Goal: Task Accomplishment & Management: Complete application form

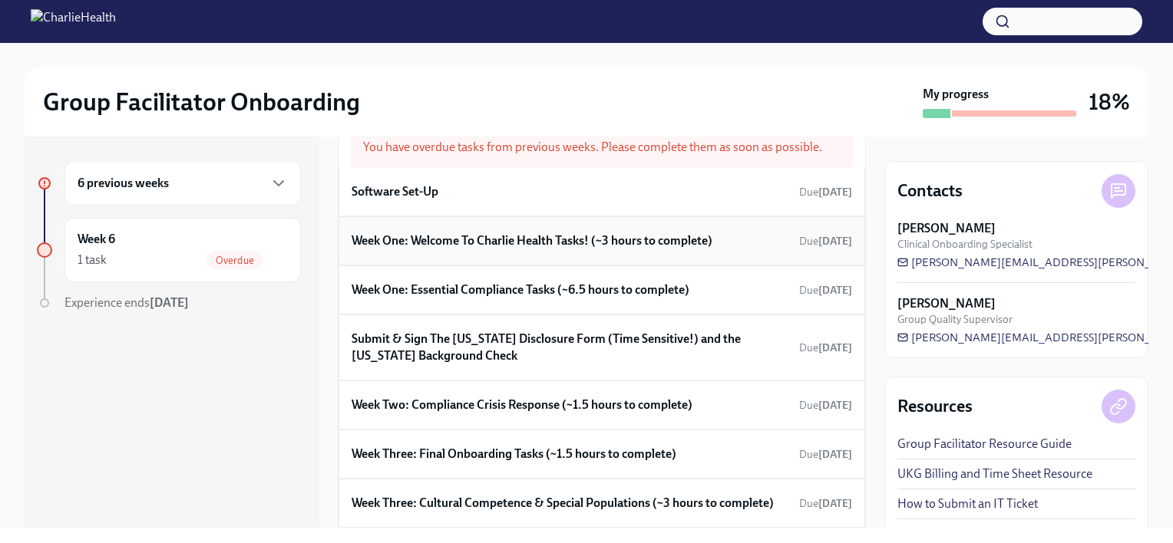
scroll to position [48, 0]
click at [452, 237] on h6 "Week One: Welcome To Charlie Health Tasks! (~3 hours to complete)" at bounding box center [531, 240] width 361 height 17
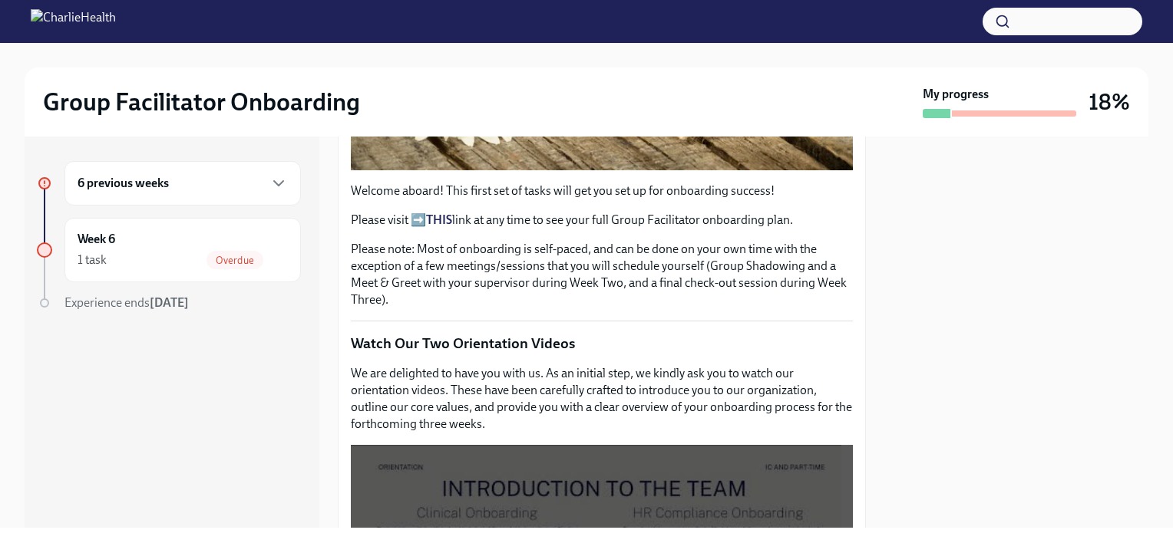
scroll to position [487, 0]
click at [442, 212] on strong "THIS" at bounding box center [439, 219] width 26 height 15
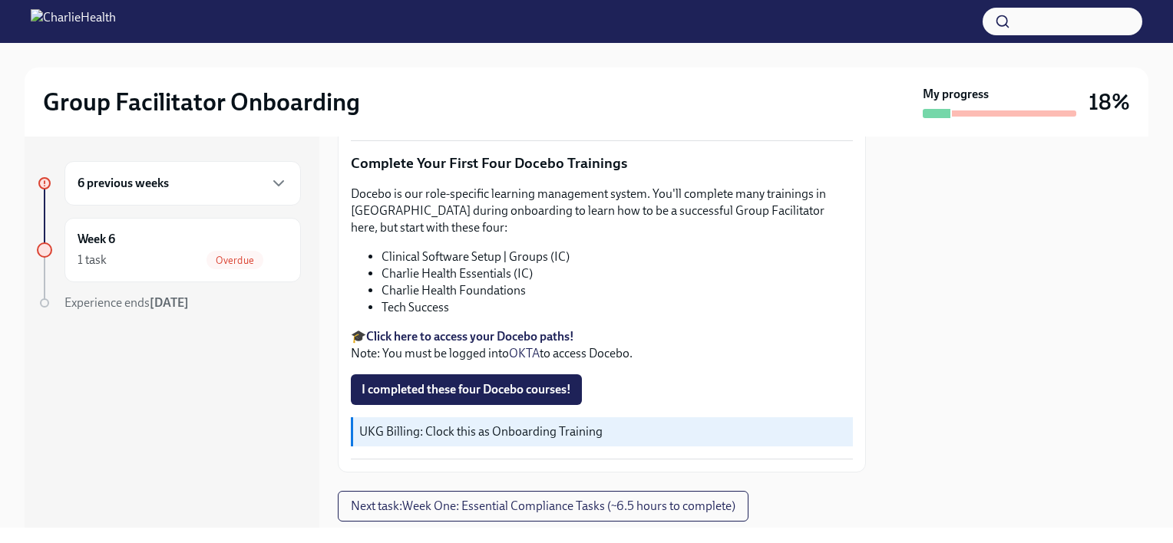
scroll to position [2061, 0]
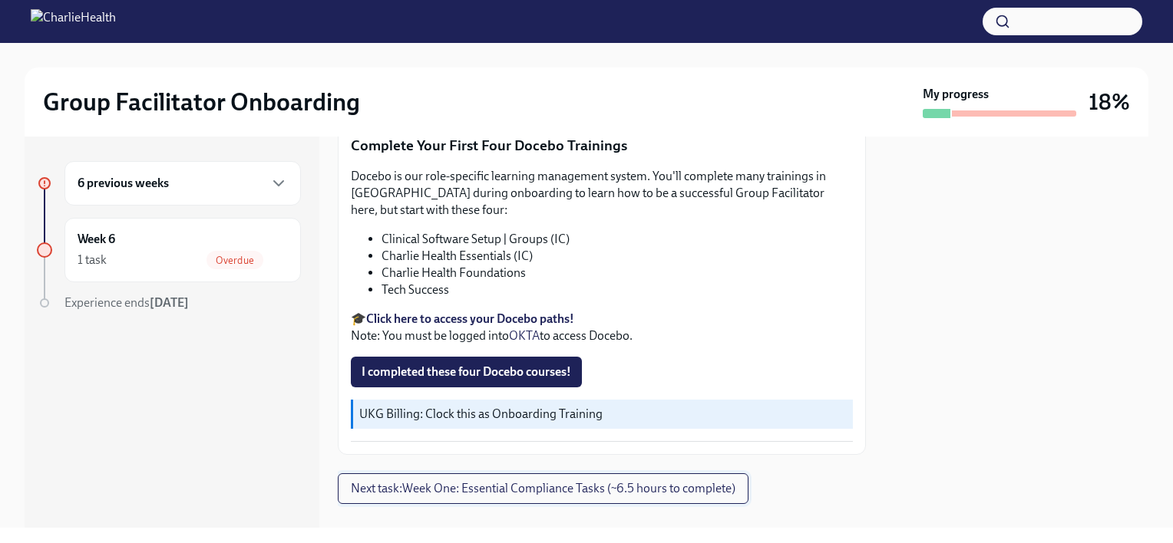
click at [531, 481] on span "Next task : Week One: Essential Compliance Tasks (~6.5 hours to complete)" at bounding box center [543, 488] width 384 height 15
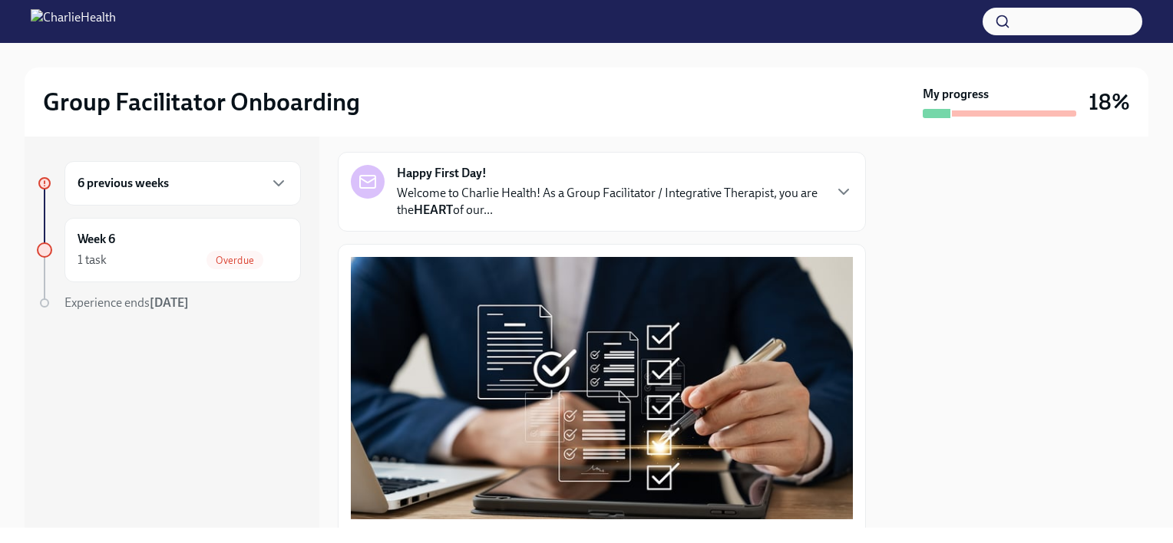
scroll to position [101, 0]
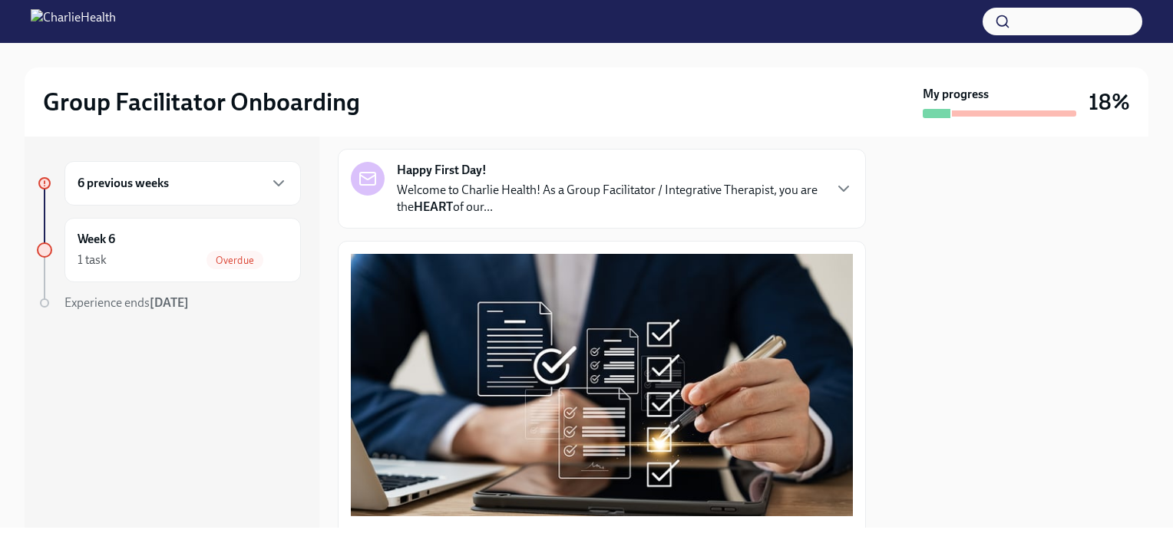
click at [787, 200] on p "Welcome to Charlie Health! As a Group Facilitator / Integrative Therapist, you …" at bounding box center [609, 199] width 425 height 34
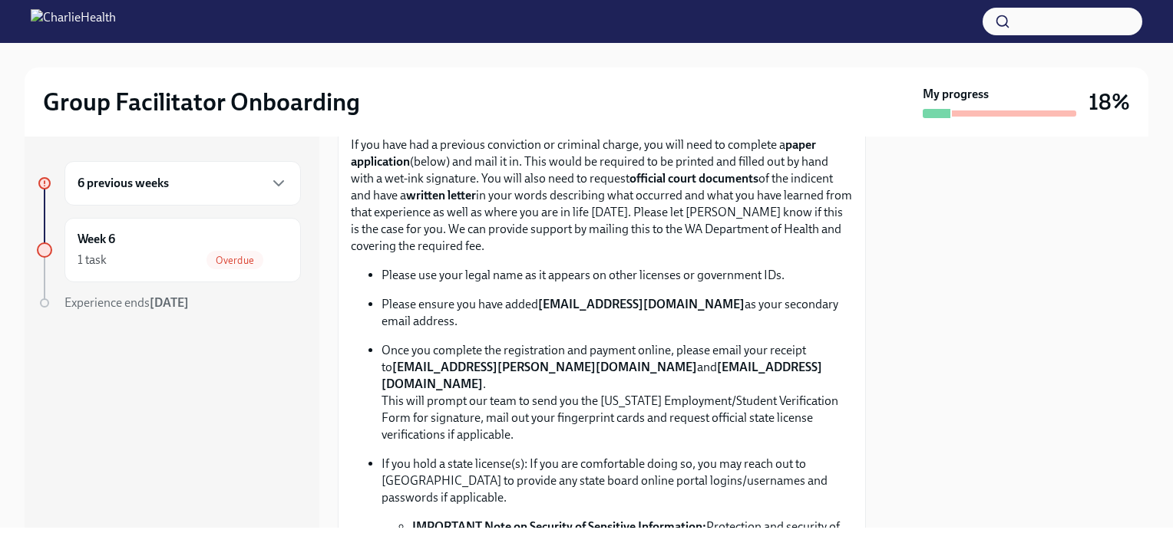
scroll to position [1282, 0]
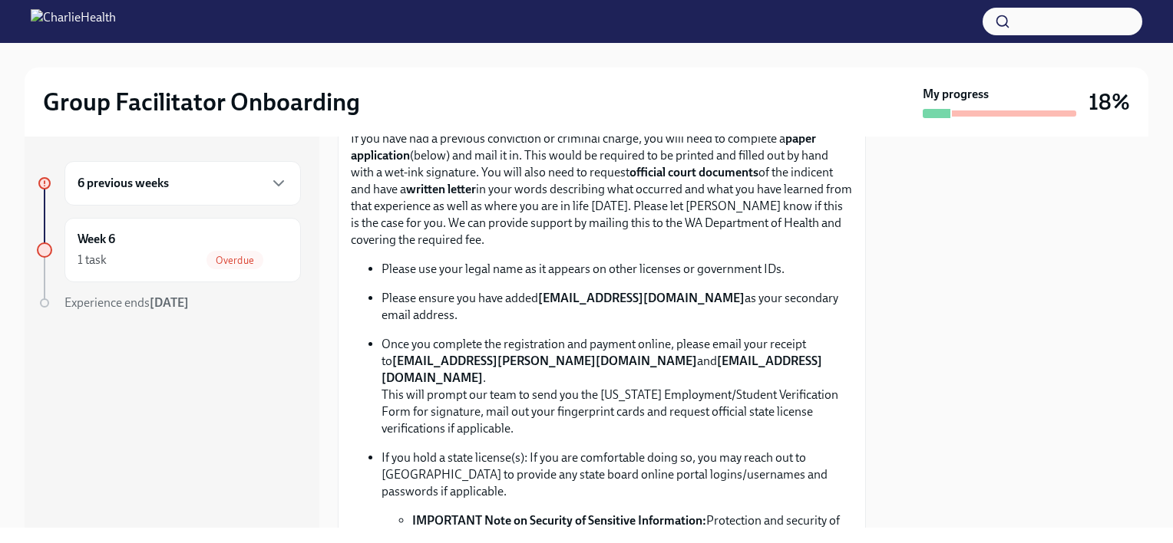
drag, startPoint x: 530, startPoint y: 317, endPoint x: 45, endPoint y: 422, distance: 496.3
click at [45, 422] on div "6 previous weeks Week 6 1 task Overdue Experience ends Oct 21st" at bounding box center [172, 332] width 295 height 391
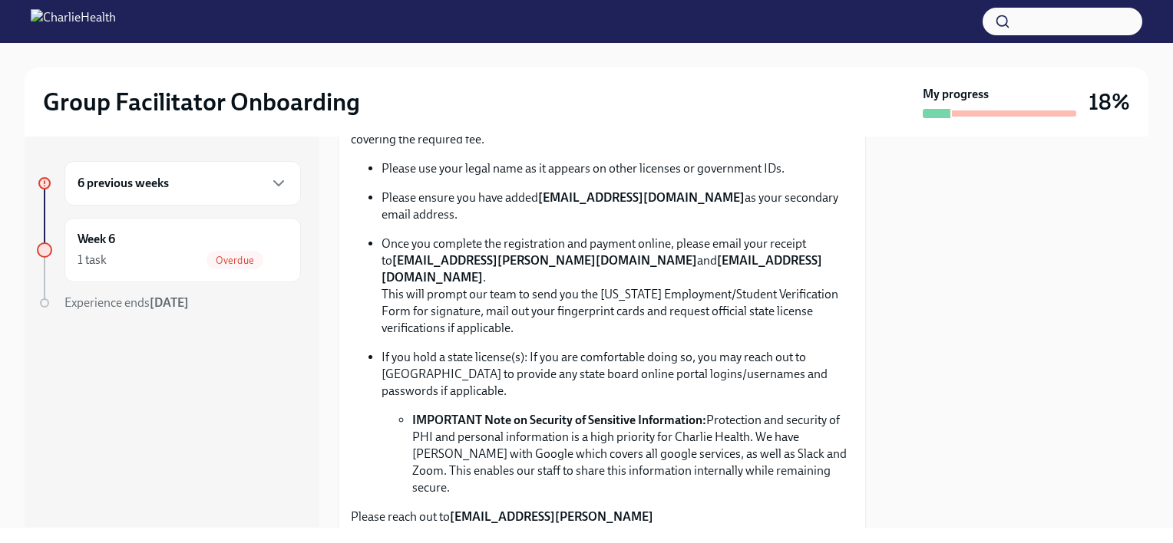
scroll to position [1400, 0]
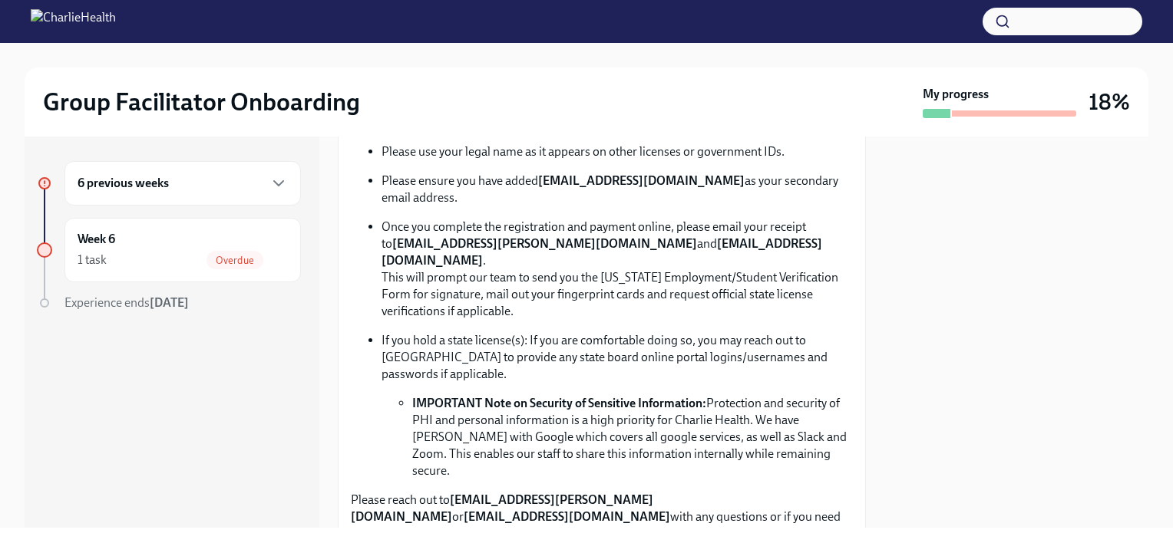
drag, startPoint x: 45, startPoint y: 422, endPoint x: 919, endPoint y: 392, distance: 873.8
click at [919, 392] on div at bounding box center [1016, 332] width 264 height 391
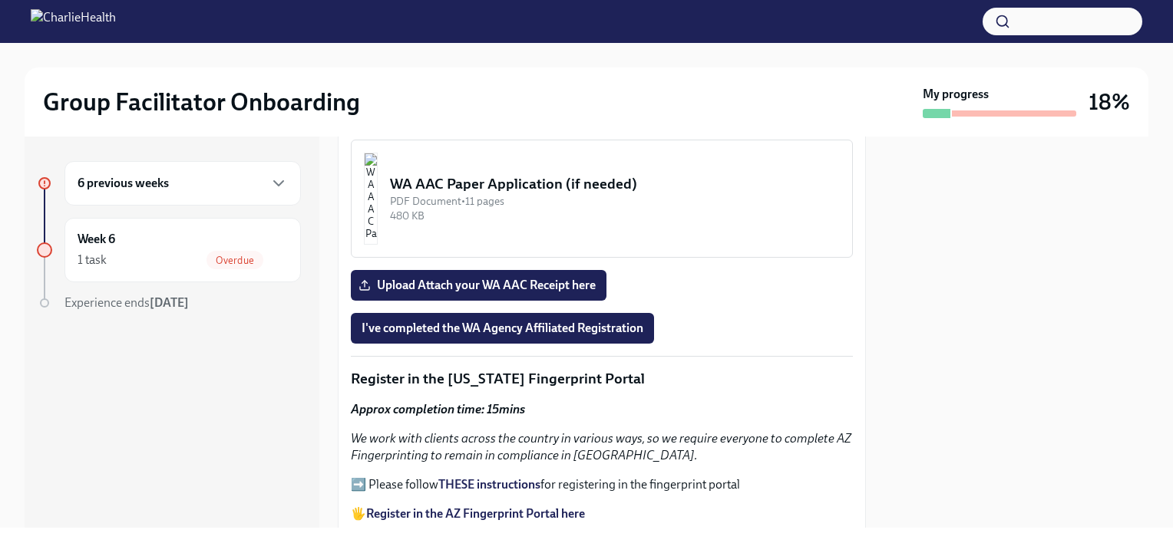
scroll to position [2032, 0]
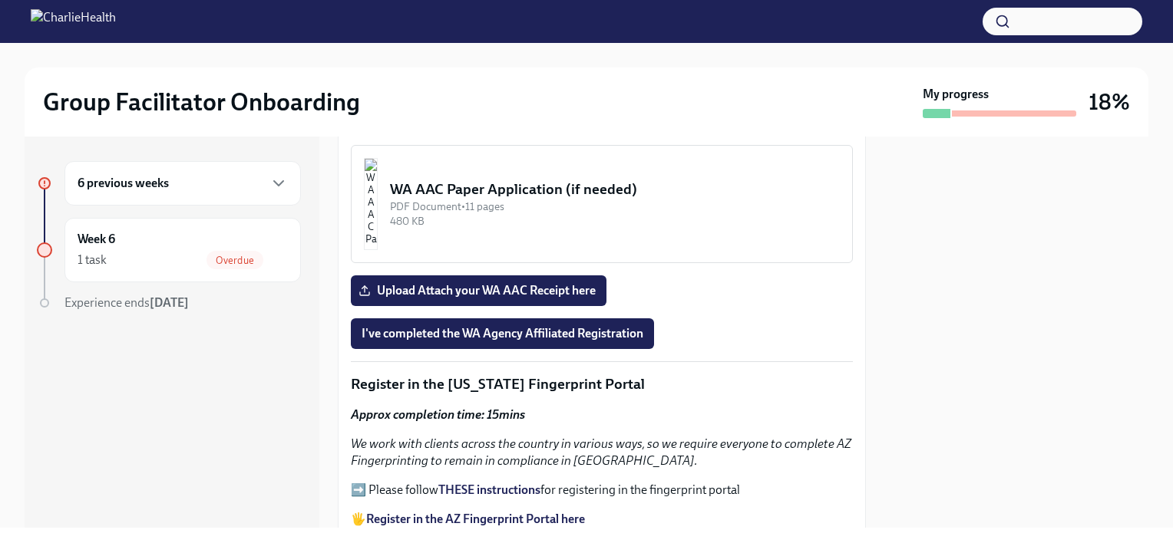
click at [378, 120] on img "button" at bounding box center [371, 74] width 14 height 92
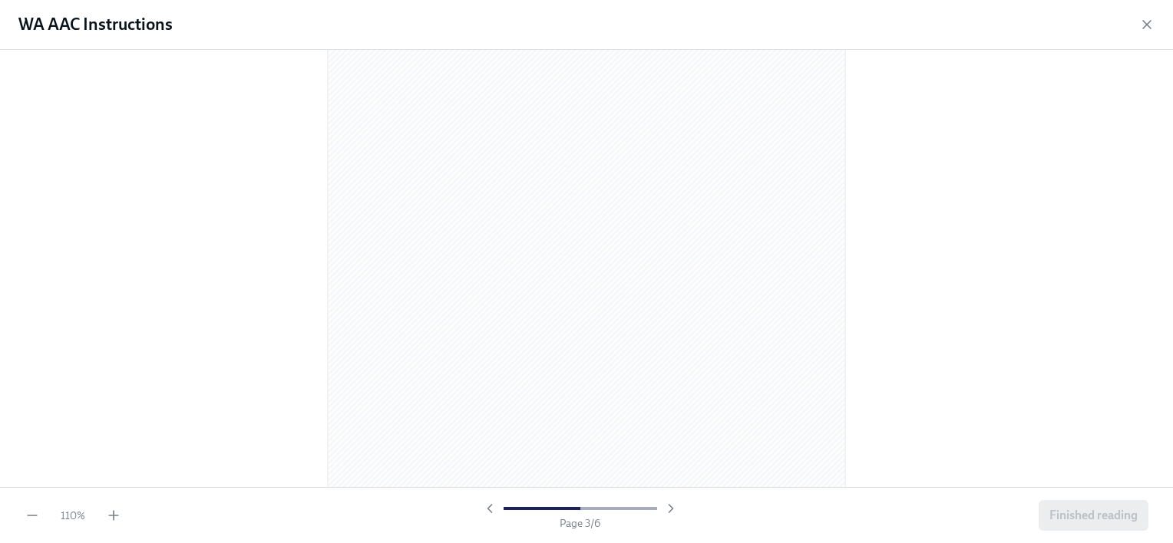
scroll to position [1402, 0]
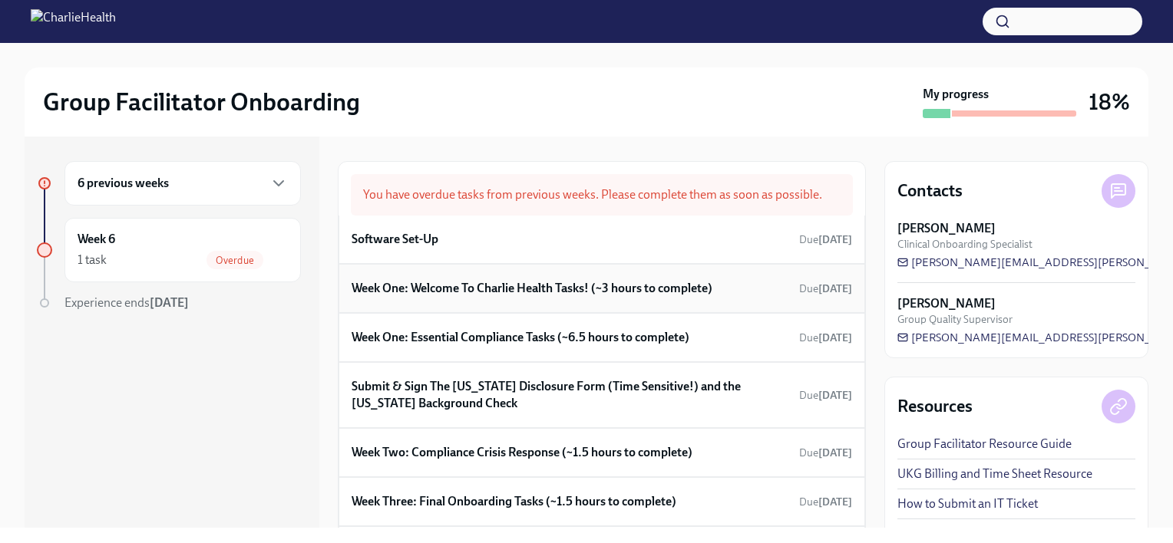
click at [485, 285] on h6 "Week One: Welcome To Charlie Health Tasks! (~3 hours to complete)" at bounding box center [531, 288] width 361 height 17
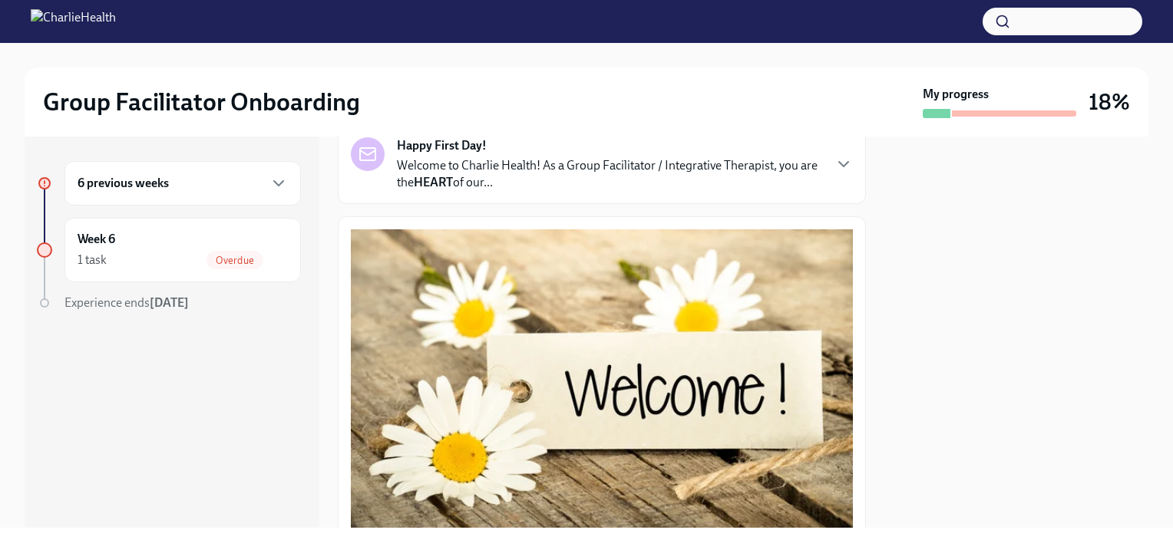
scroll to position [126, 0]
click at [786, 180] on p "Welcome to Charlie Health! As a Group Facilitator / Integrative Therapist, you …" at bounding box center [609, 174] width 425 height 34
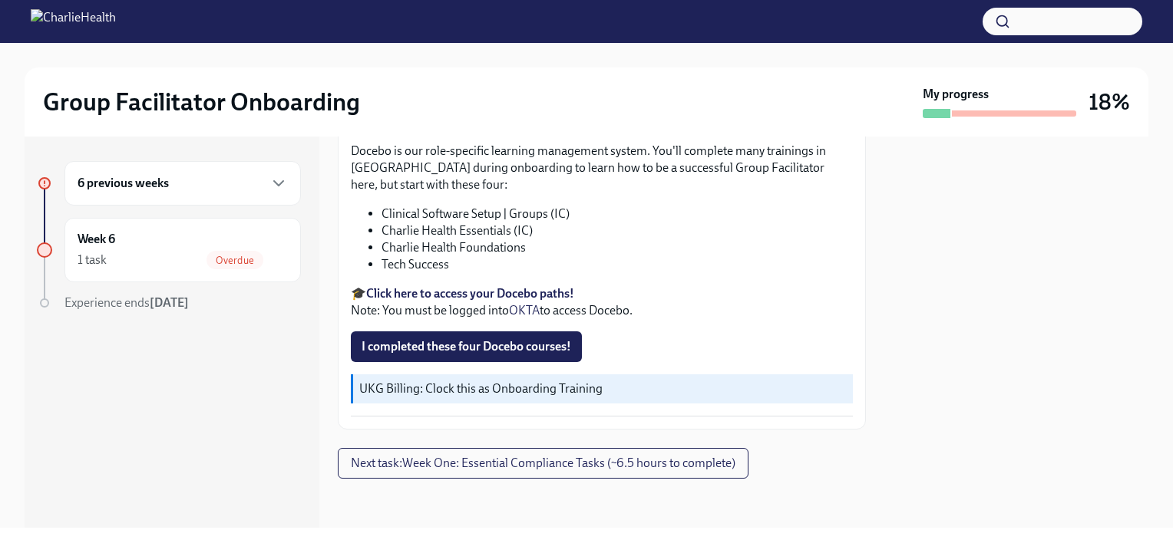
scroll to position [2704, 0]
click at [505, 465] on span "Next task : Week One: Essential Compliance Tasks (~6.5 hours to complete)" at bounding box center [543, 463] width 384 height 15
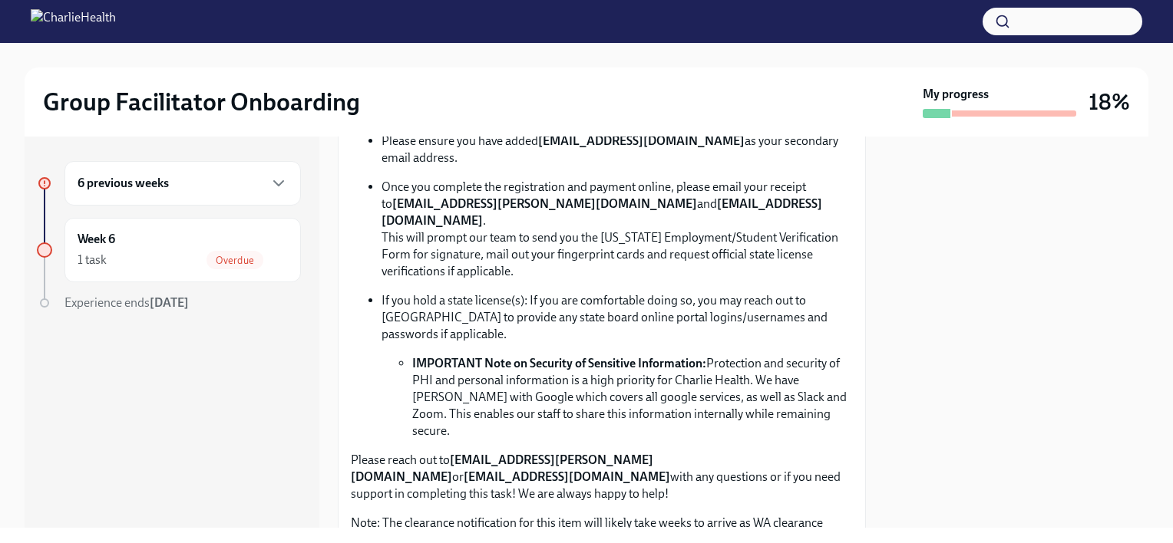
scroll to position [1441, 0]
drag, startPoint x: 539, startPoint y: 312, endPoint x: 704, endPoint y: 310, distance: 165.0
click at [704, 165] on p "Please ensure you have added [EMAIL_ADDRESS][DOMAIN_NAME] as your secondary ema…" at bounding box center [616, 148] width 471 height 34
copy strong "[EMAIL_ADDRESS][DOMAIN_NAME]"
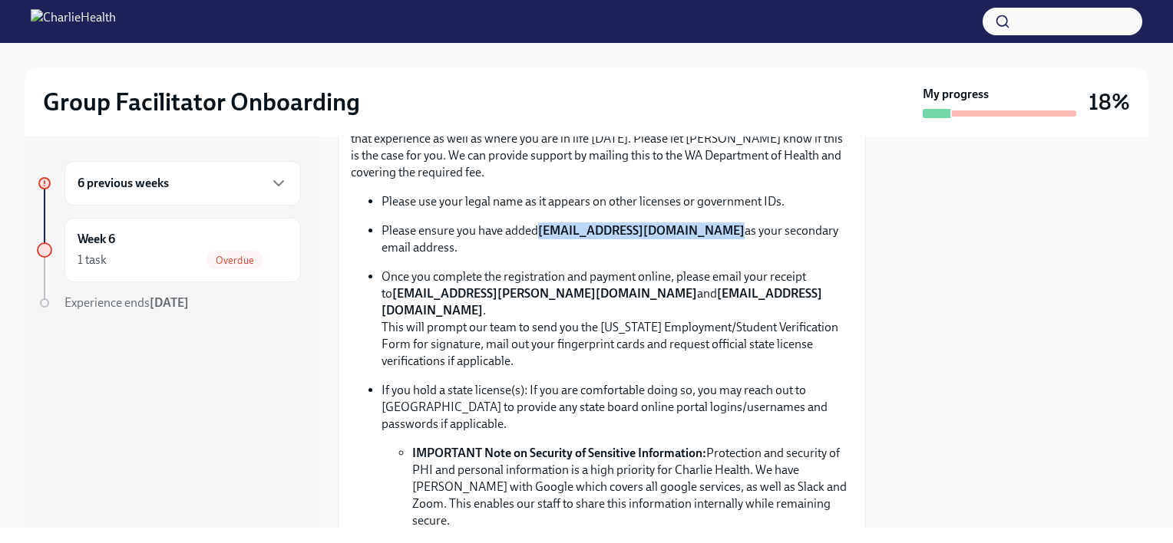
scroll to position [1346, 0]
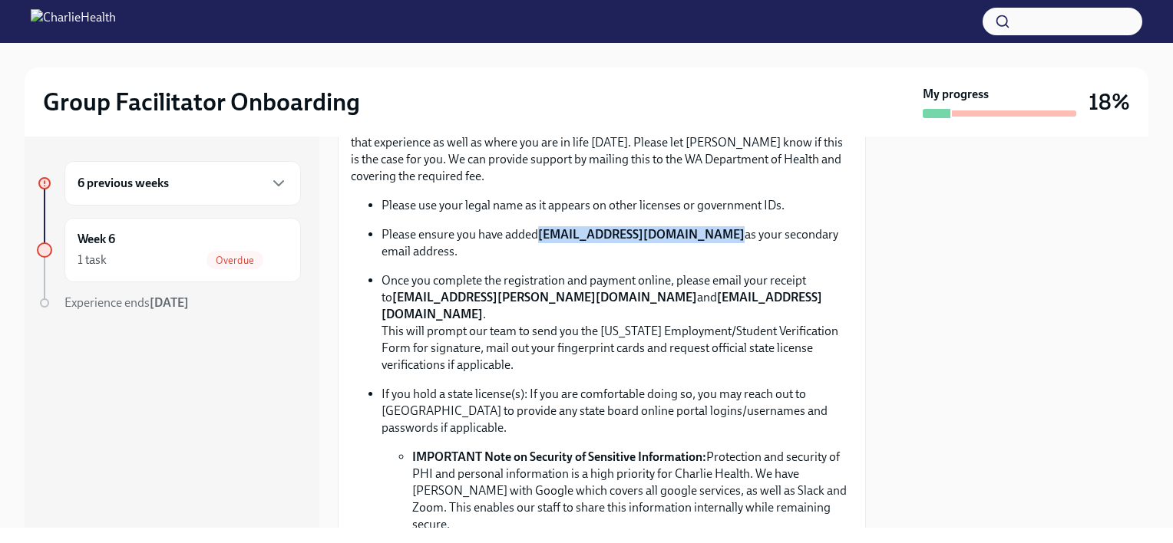
copy strong "[EMAIL_ADDRESS][DOMAIN_NAME]"
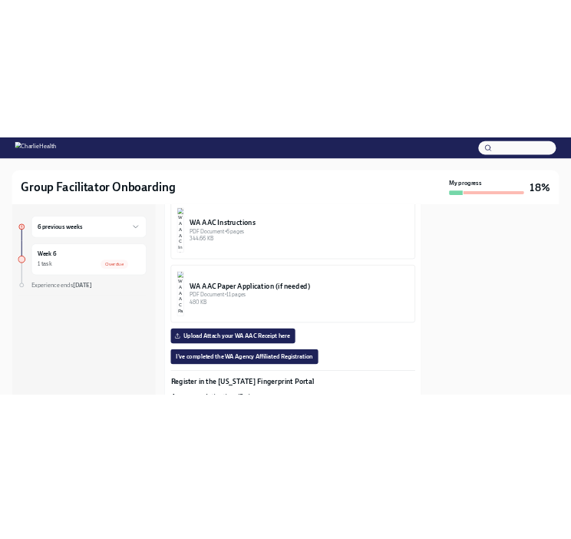
scroll to position [1929, 0]
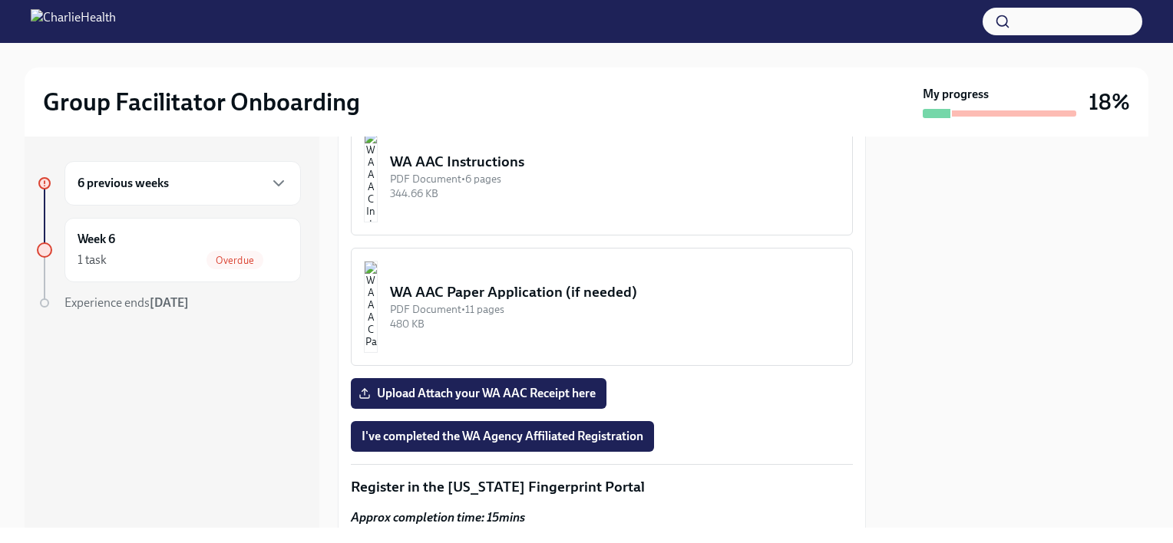
click at [472, 201] on div "344.66 KB" at bounding box center [615, 193] width 450 height 15
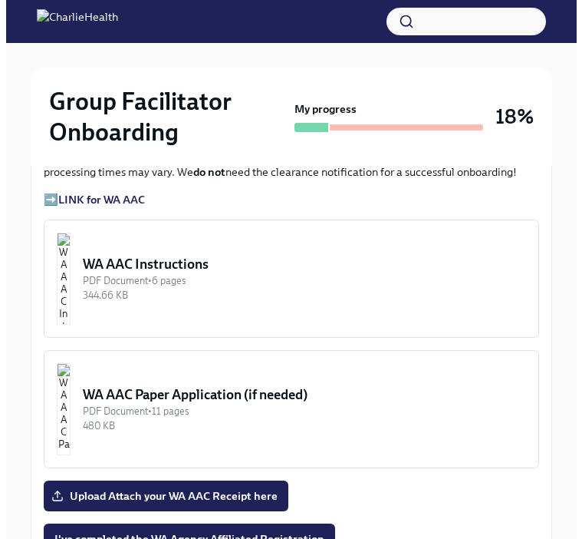
scroll to position [1377, 0]
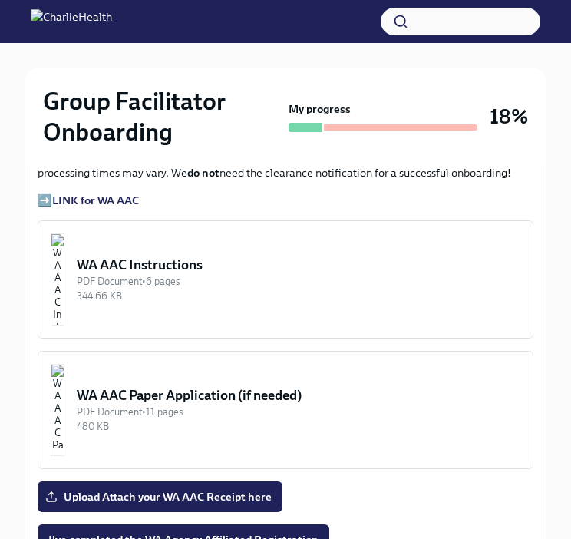
click at [226, 274] on div "PDF Document • 6 pages" at bounding box center [299, 281] width 444 height 15
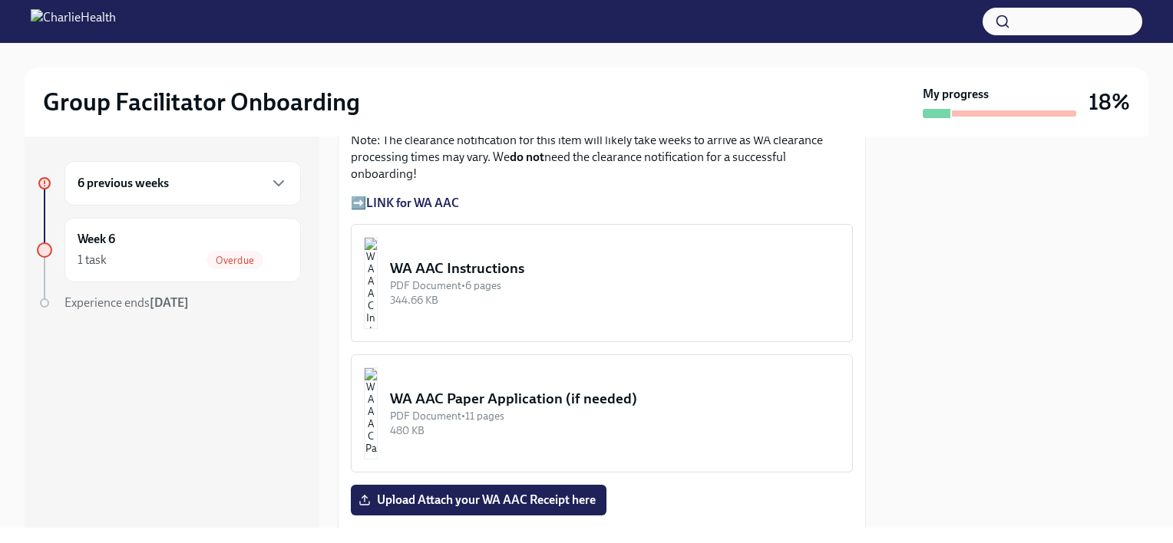
scroll to position [1357, 0]
click at [378, 236] on img "button" at bounding box center [371, 282] width 14 height 92
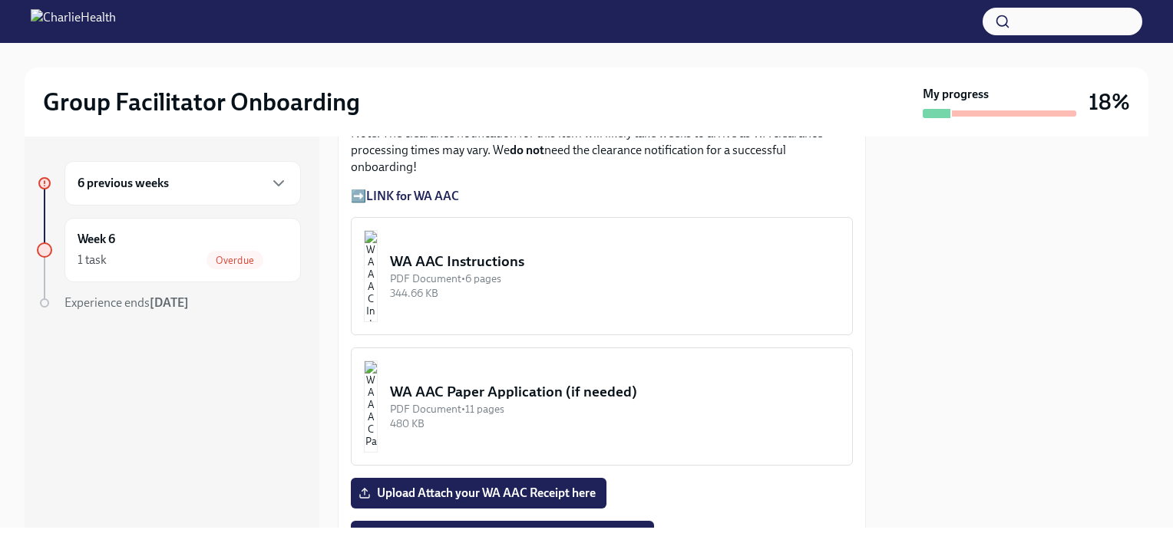
scroll to position [1374, 0]
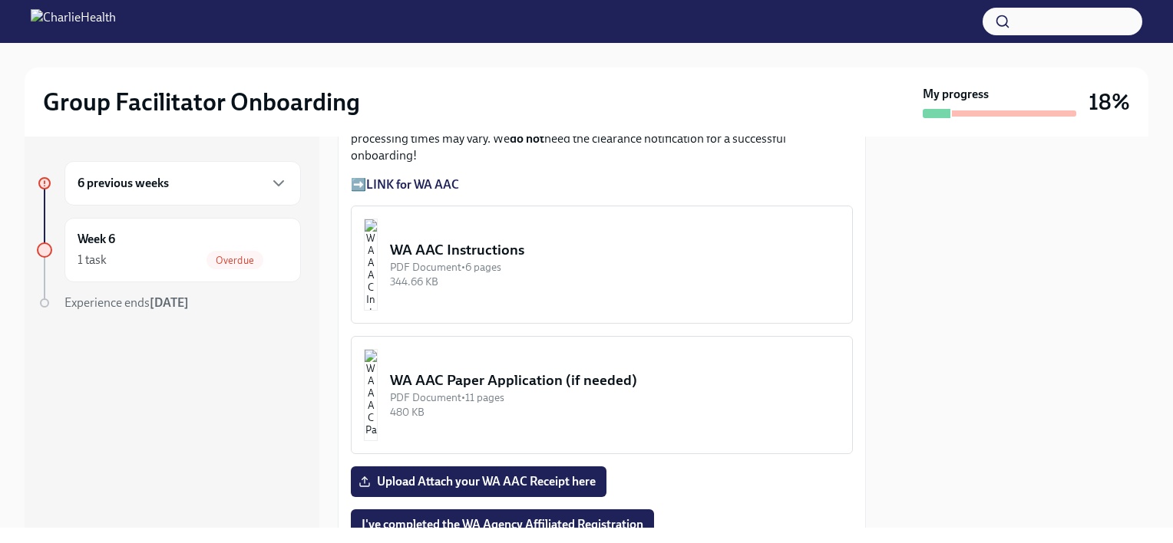
click at [378, 229] on img "button" at bounding box center [371, 265] width 14 height 92
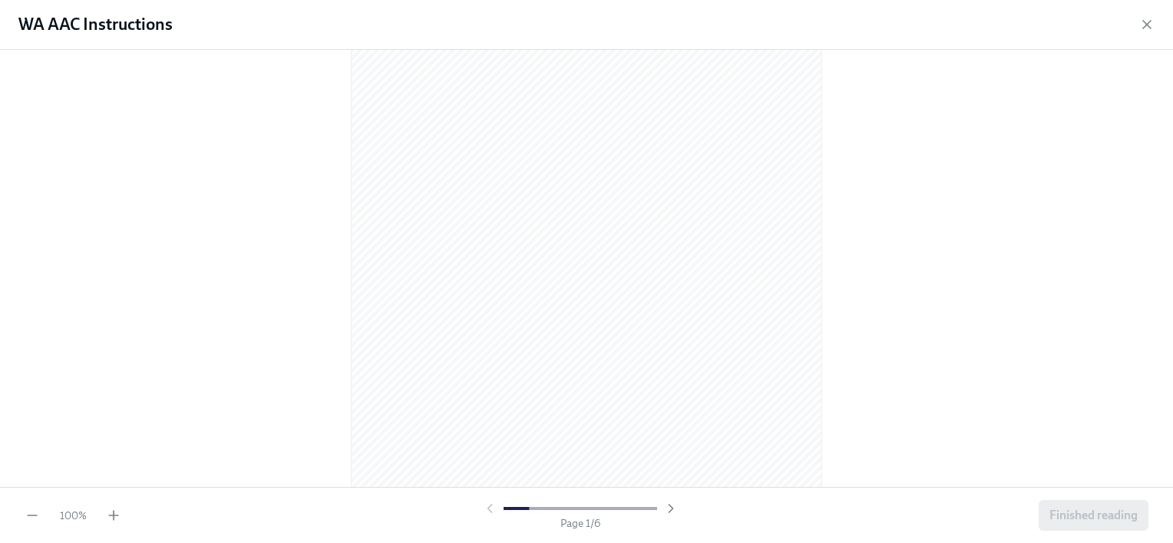
scroll to position [0, 0]
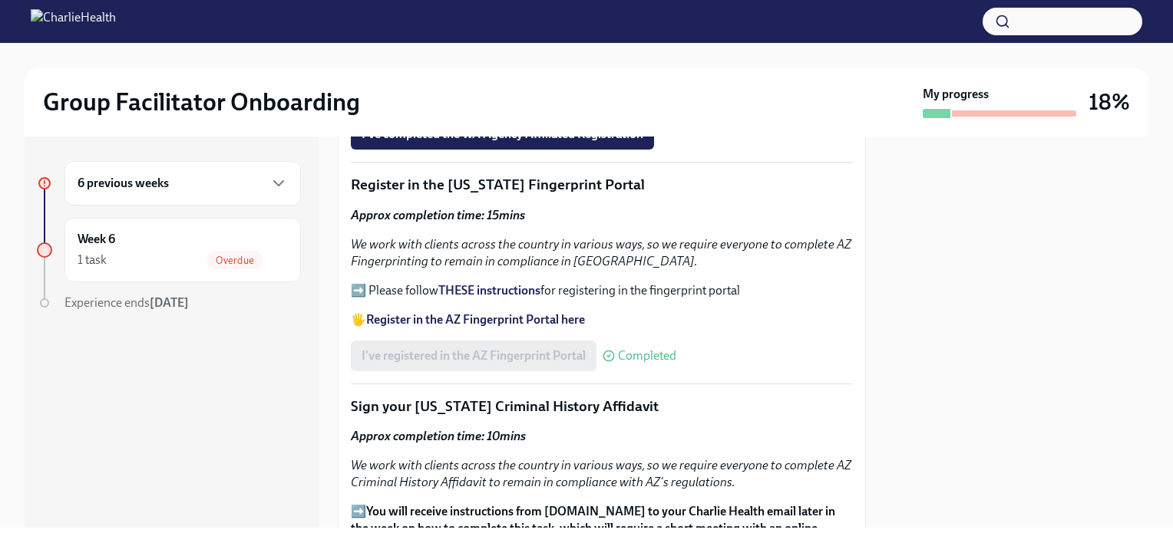
scroll to position [1764, 0]
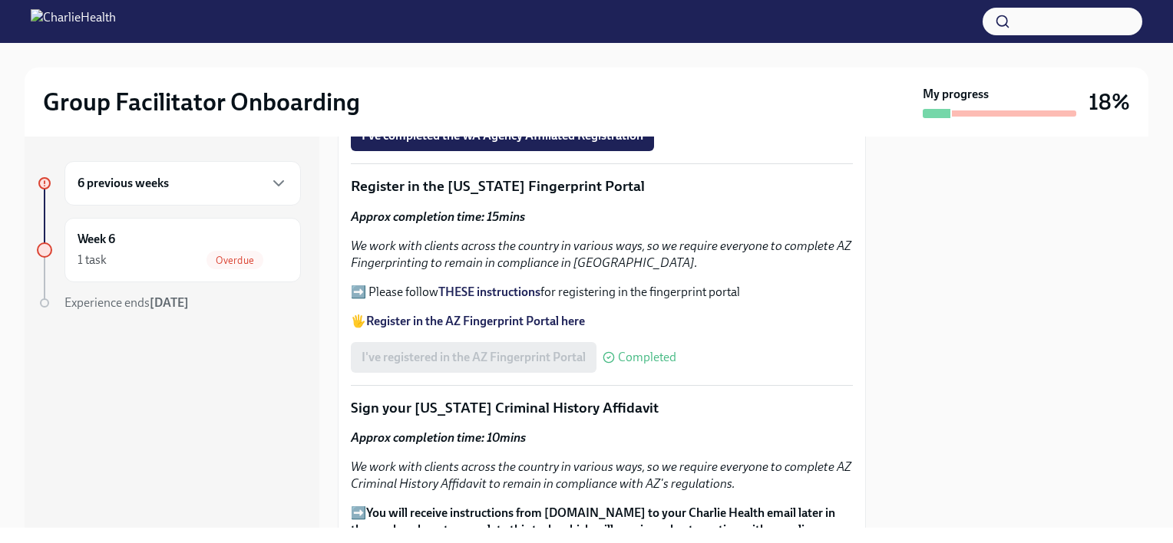
click at [444, 314] on strong "Register in the AZ Fingerprint Portal here" at bounding box center [475, 321] width 219 height 15
click at [484, 314] on strong "Register in the AZ Fingerprint Portal here" at bounding box center [475, 321] width 219 height 15
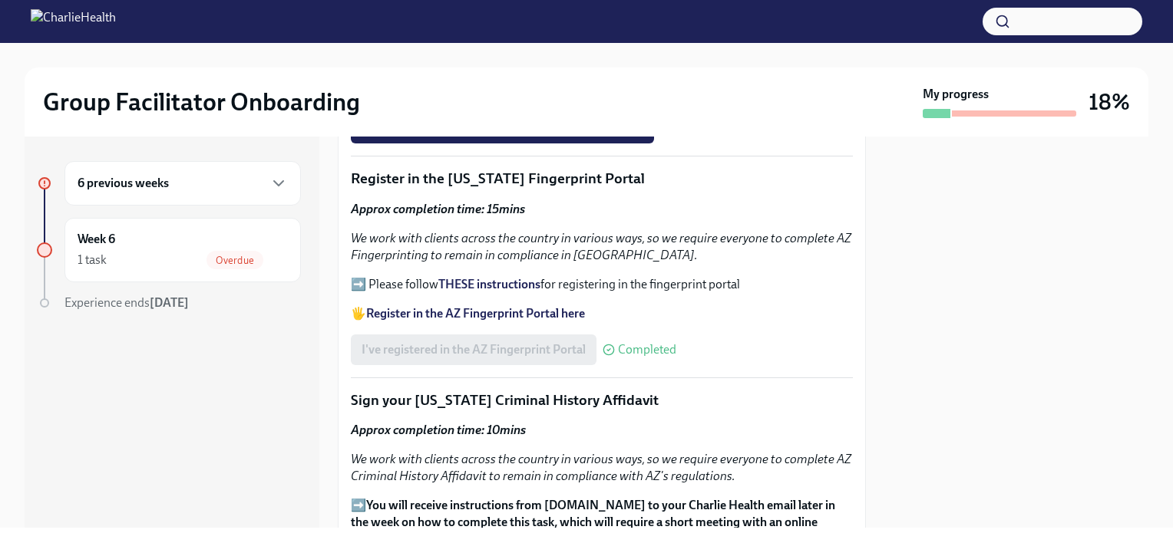
scroll to position [1771, 0]
click at [491, 277] on strong "THESE instructions" at bounding box center [489, 284] width 102 height 15
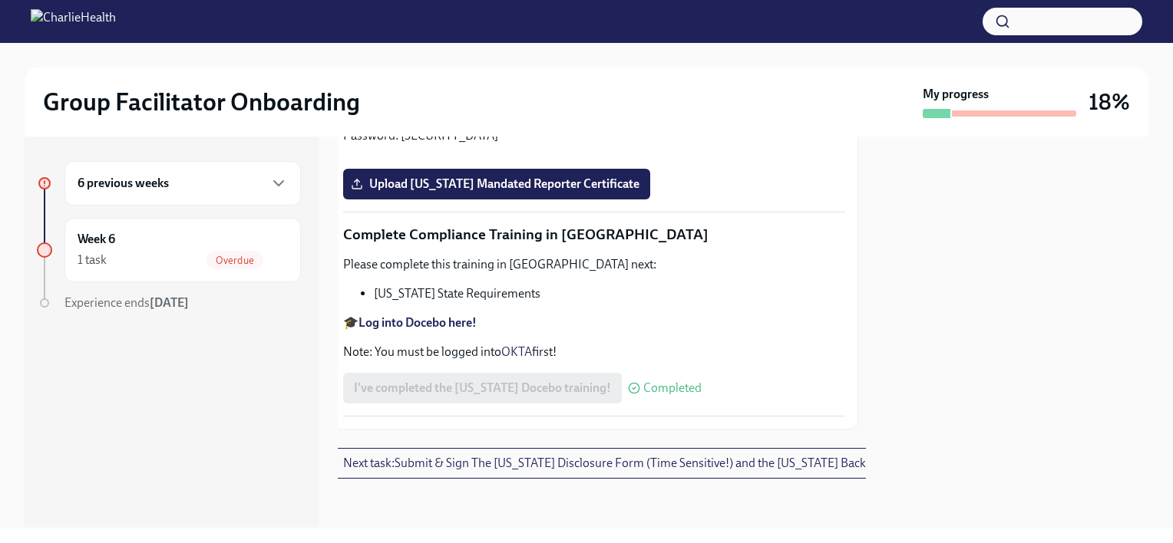
scroll to position [3420, 8]
click at [724, 456] on span "Next task : Submit & Sign The [US_STATE] Disclosure Form (Time Sensitive!) and …" at bounding box center [641, 463] width 596 height 15
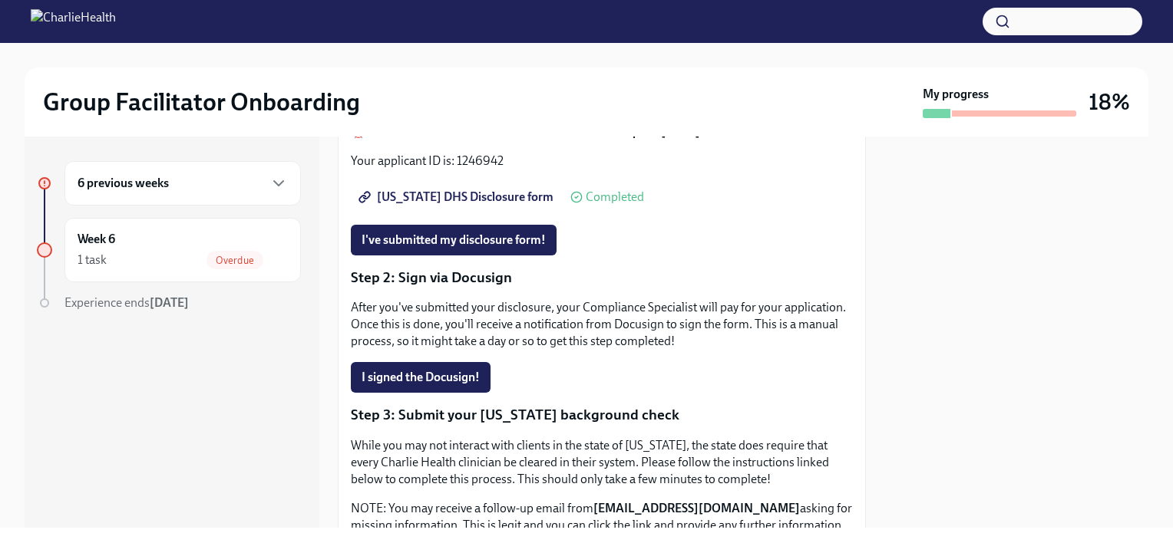
scroll to position [236, 0]
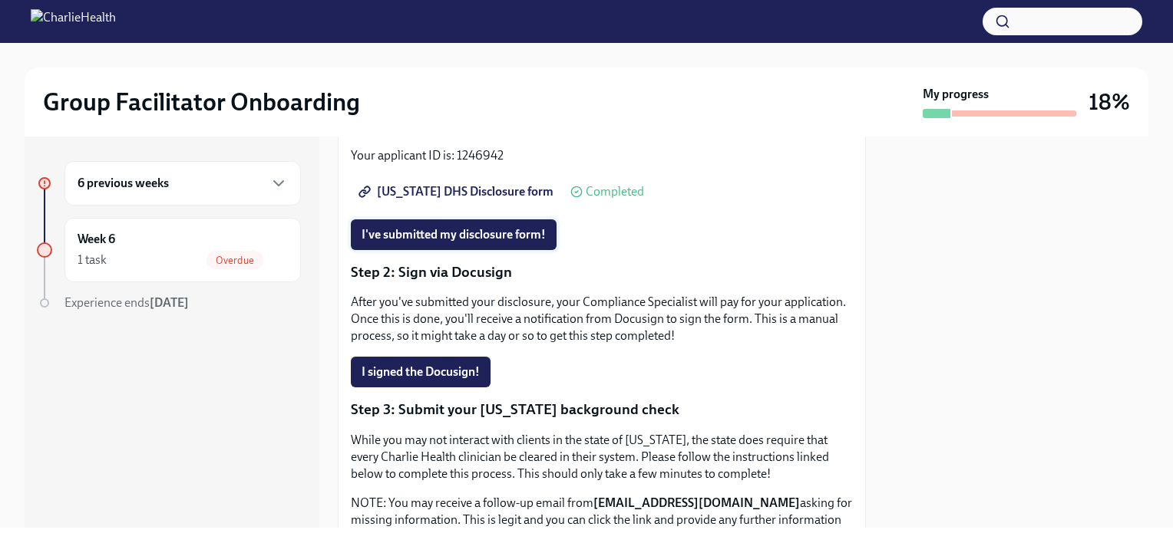
click at [480, 236] on span "I've submitted my disclosure form!" at bounding box center [453, 234] width 184 height 15
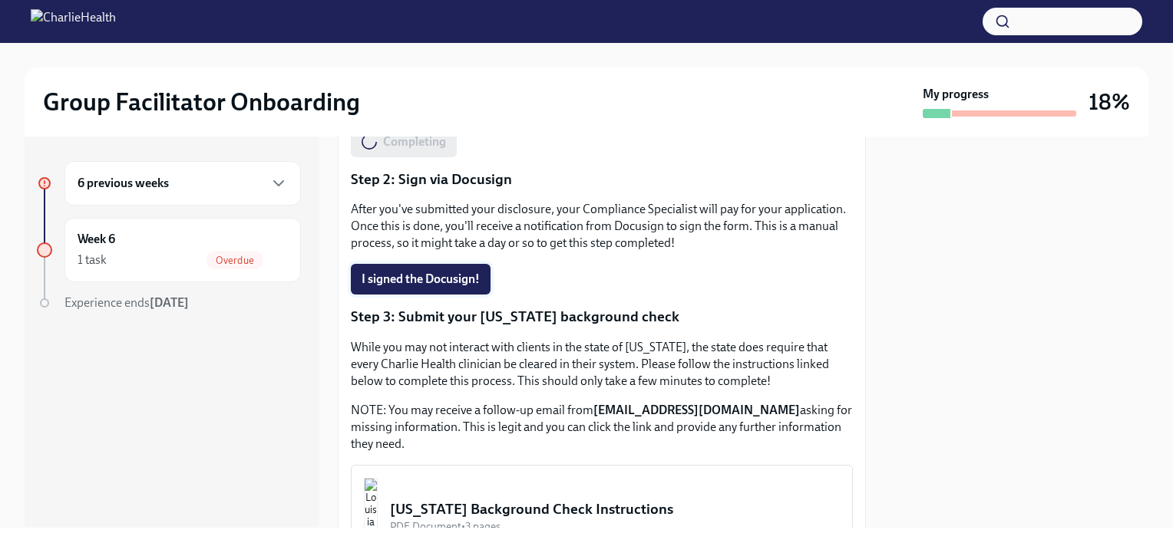
scroll to position [330, 0]
click at [424, 283] on span "I signed the Docusign!" at bounding box center [420, 277] width 118 height 15
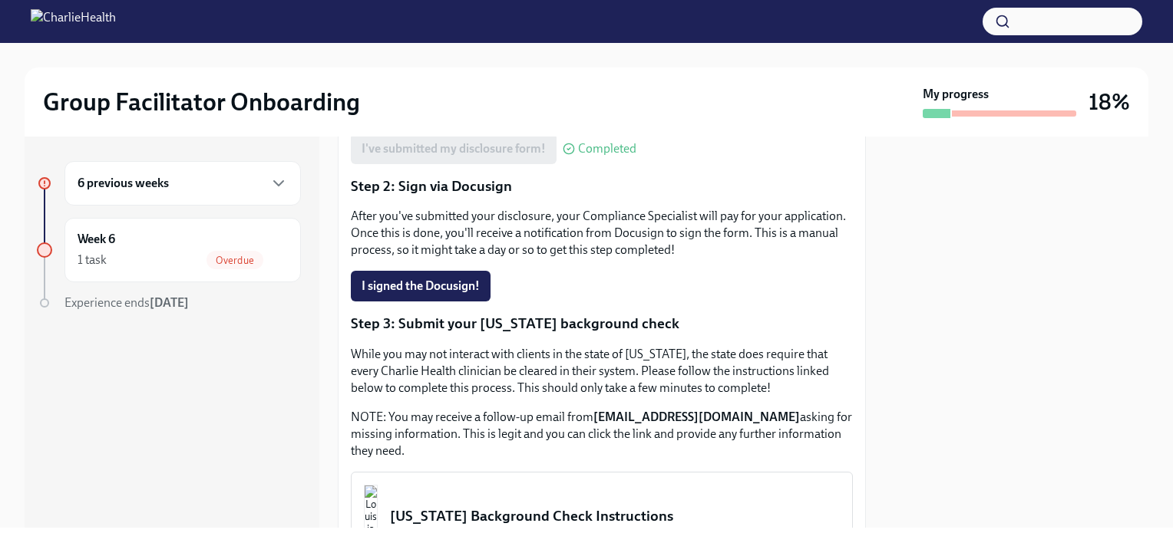
scroll to position [322, 0]
click at [440, 286] on span "I signed the Docusign!" at bounding box center [420, 285] width 118 height 15
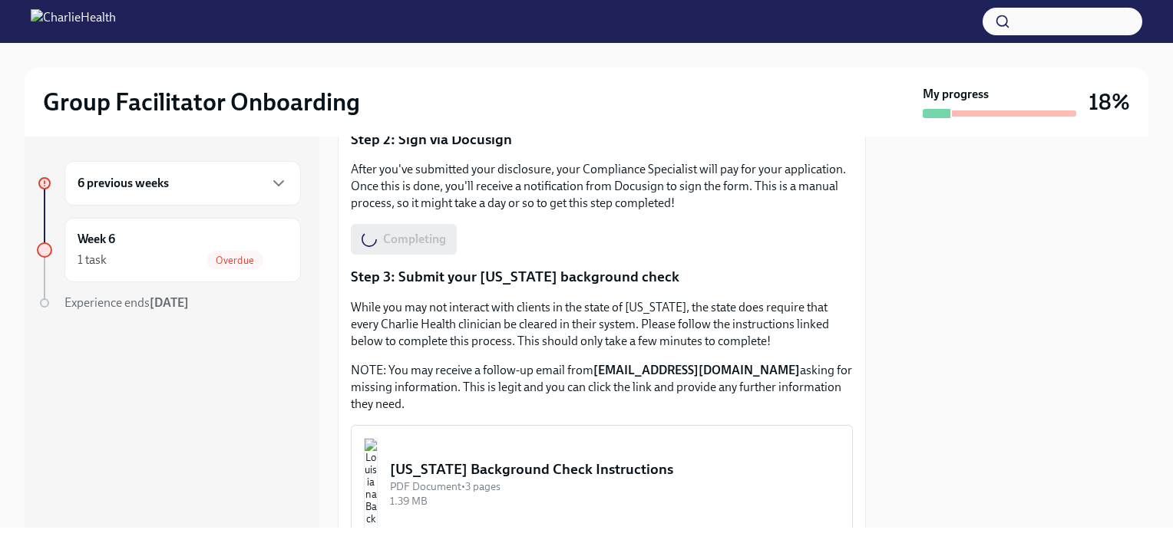
scroll to position [299, 0]
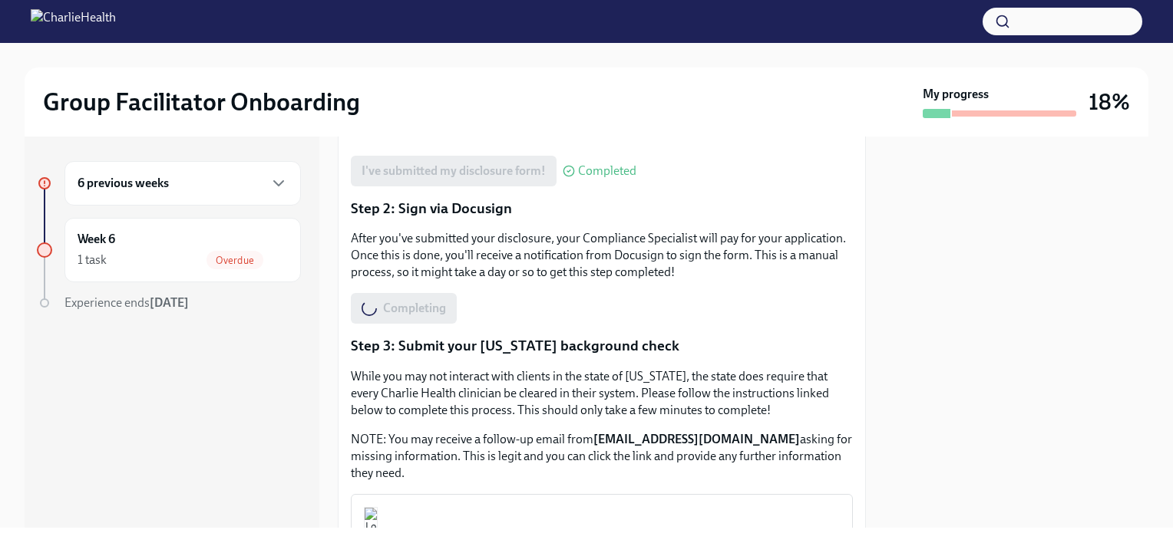
click at [398, 315] on div "Completing" at bounding box center [404, 308] width 106 height 31
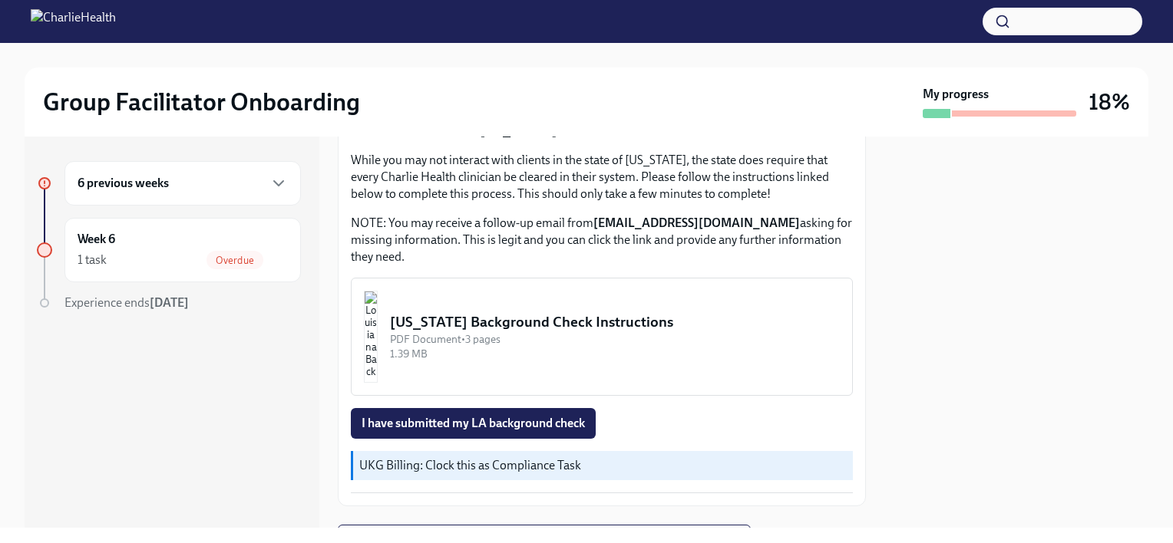
scroll to position [591, 0]
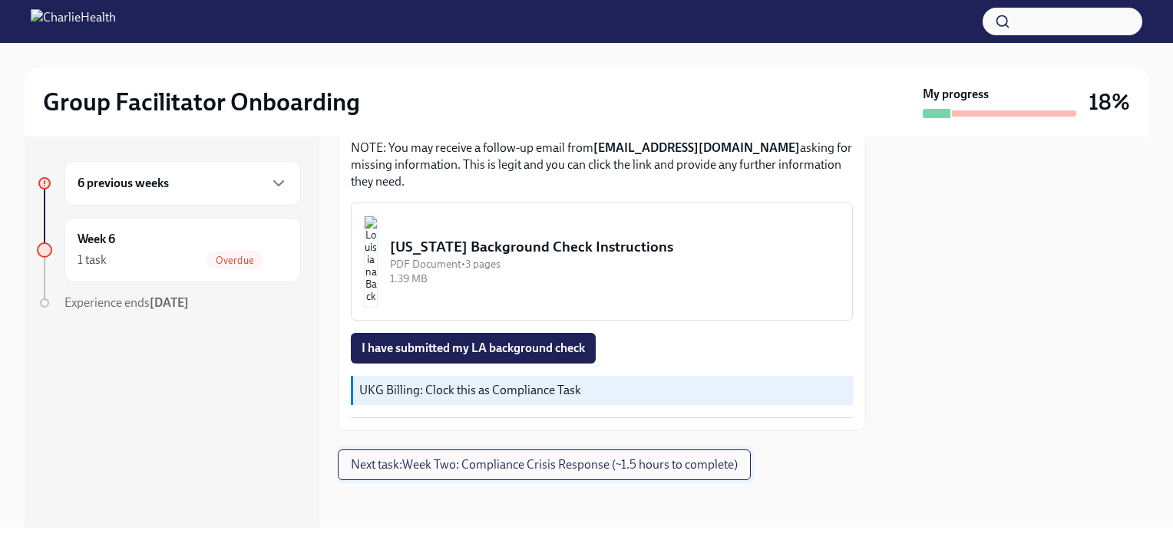
click at [537, 462] on span "Next task : Week Two: Compliance Crisis Response (~1.5 hours to complete)" at bounding box center [544, 464] width 387 height 15
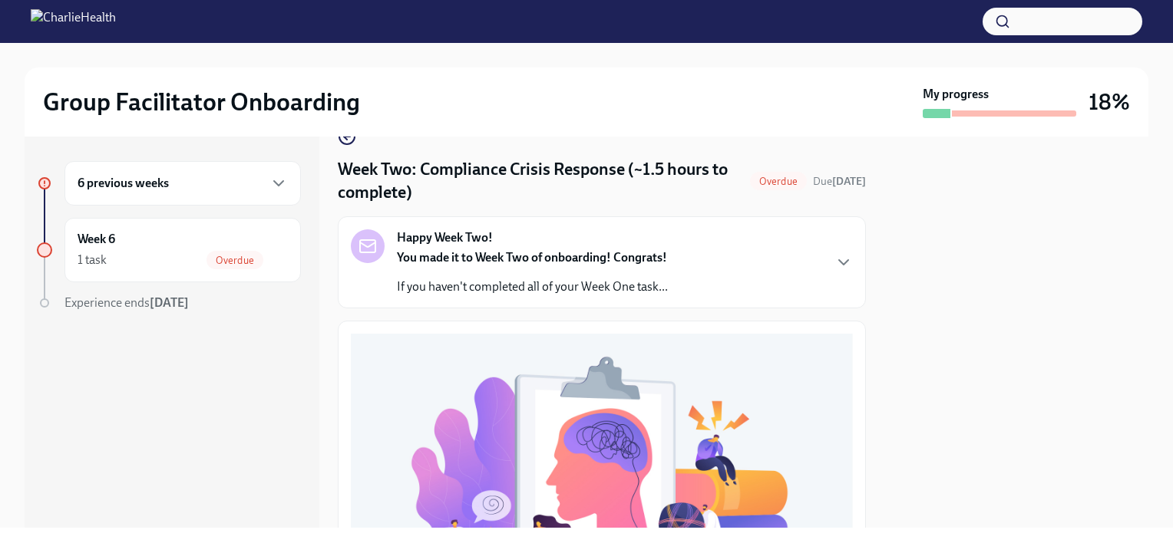
scroll to position [37, 0]
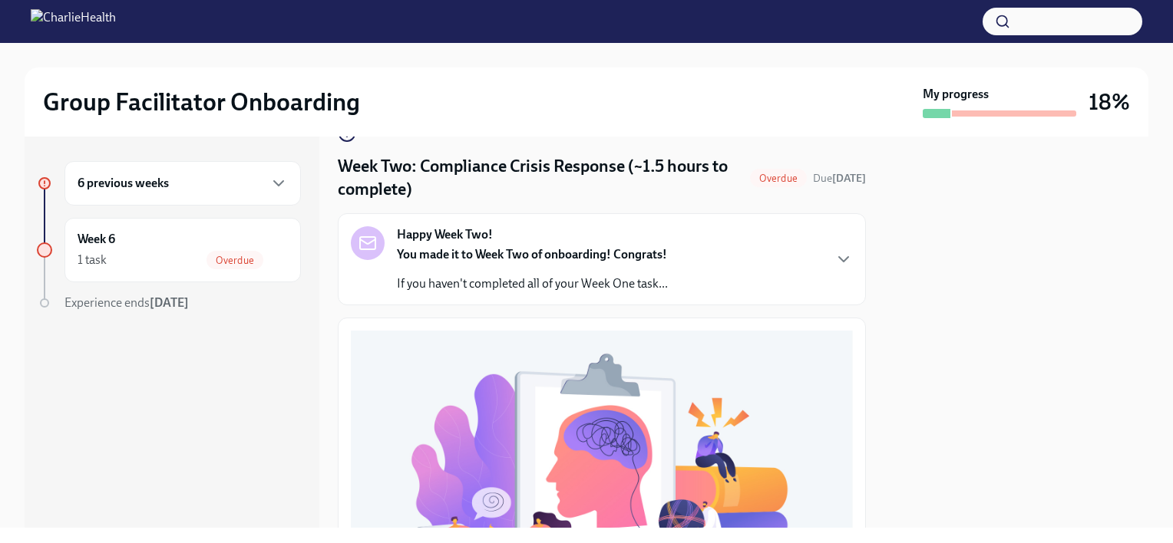
click at [812, 268] on div "Happy Week Two! You made it to Week Two of onboarding! Congrats! If you haven't…" at bounding box center [602, 259] width 502 height 66
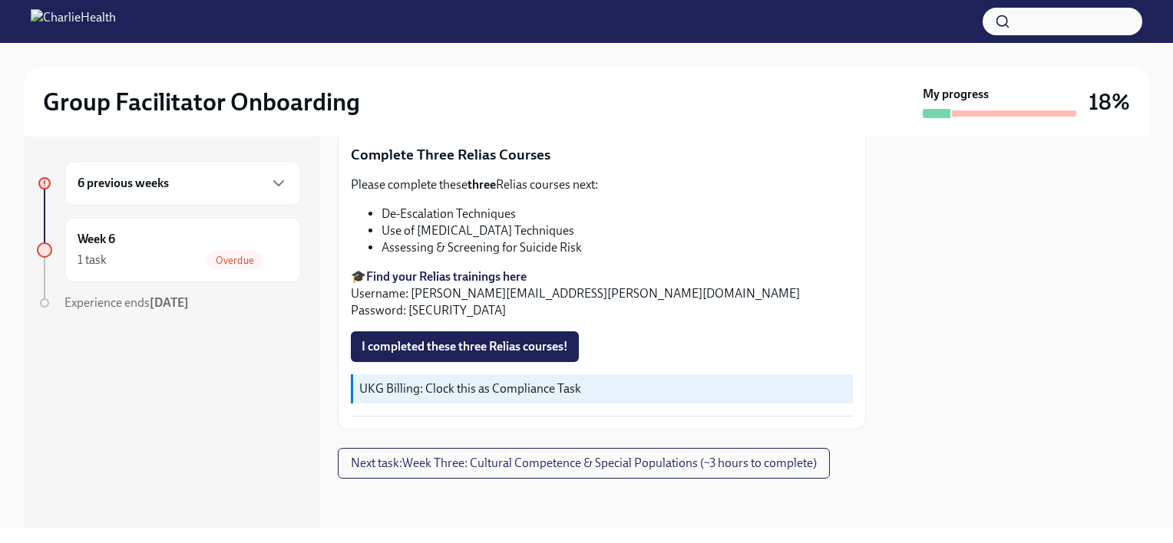
scroll to position [1088, 0]
click at [526, 350] on span "I completed these three Relias courses!" at bounding box center [464, 346] width 206 height 15
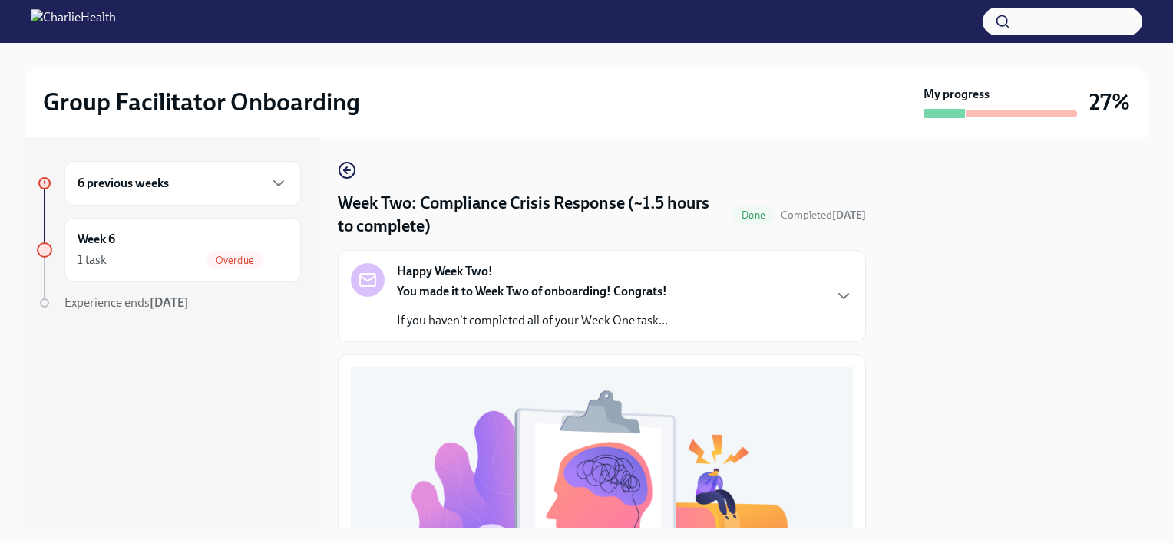
click at [803, 318] on div "Happy Week Two! You made it to Week Two of onboarding! Congrats! If you haven't…" at bounding box center [602, 296] width 502 height 66
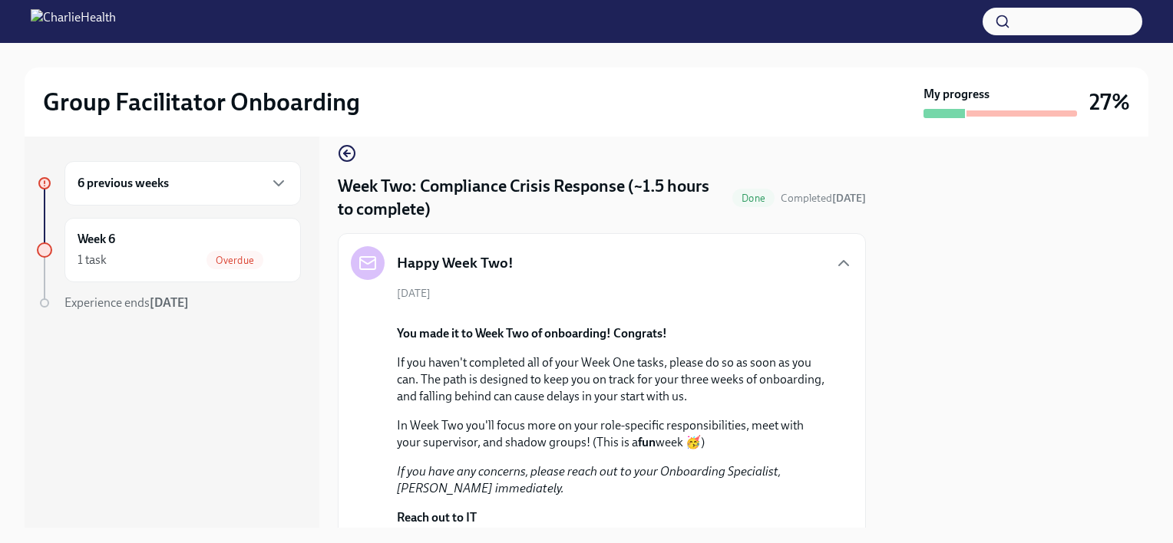
scroll to position [0, 0]
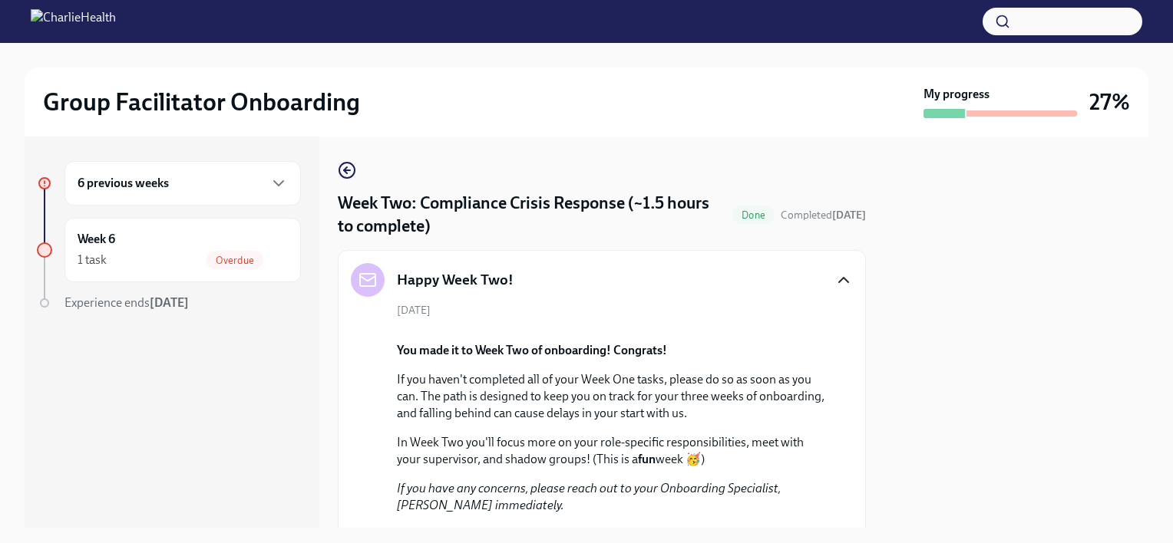
click at [834, 284] on icon "button" at bounding box center [843, 280] width 18 height 18
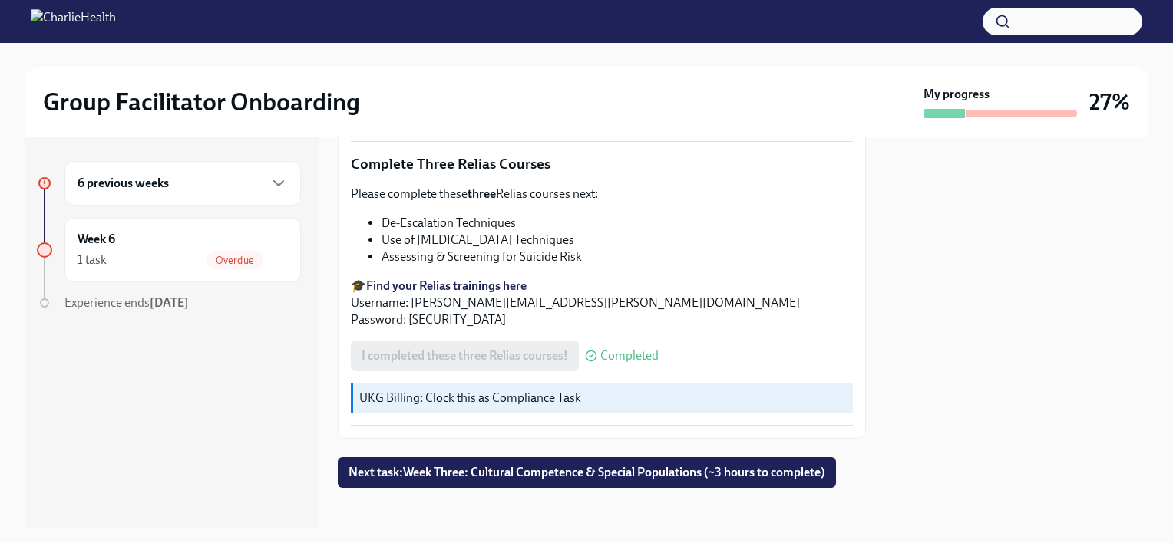
scroll to position [588, 0]
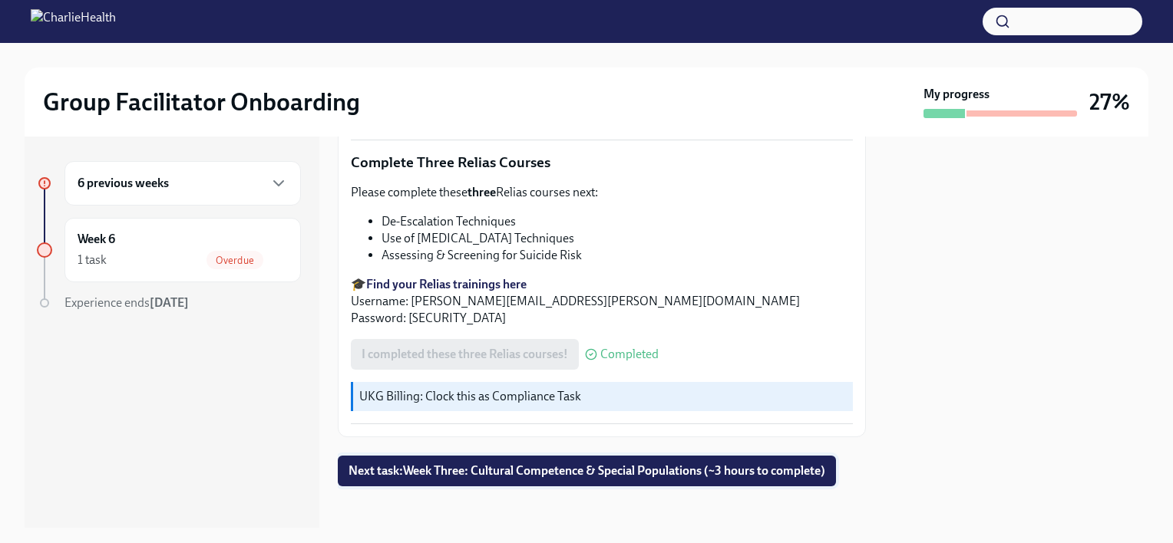
click at [645, 464] on span "Next task : Week Three: Cultural Competence & Special Populations (~3 hours to …" at bounding box center [586, 471] width 477 height 15
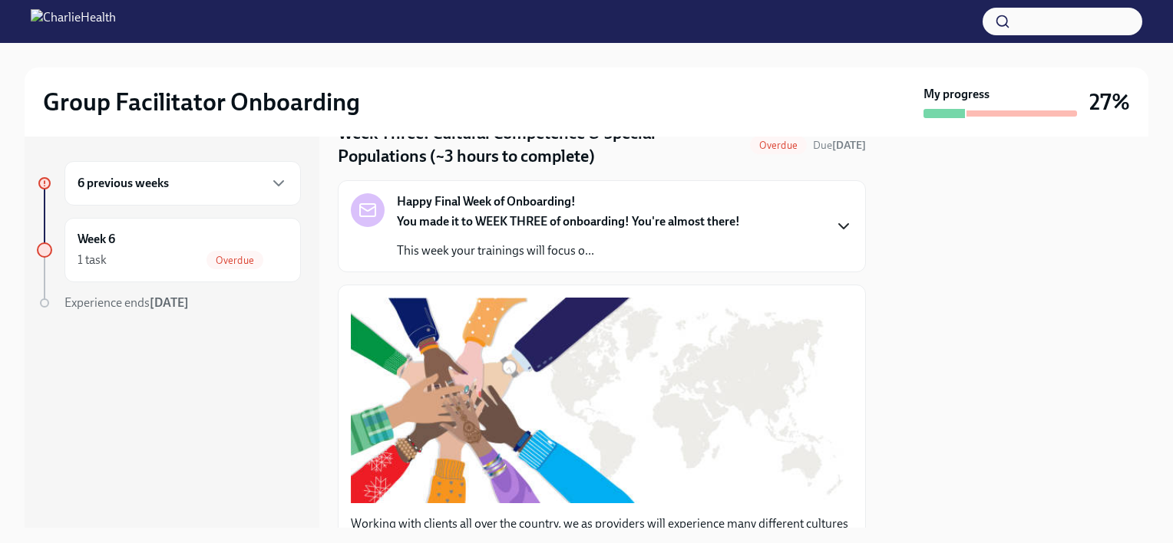
scroll to position [71, 0]
click at [815, 224] on div "Happy Final Week of Onboarding! You made it to WEEK THREE of onboarding! You're…" at bounding box center [602, 226] width 502 height 66
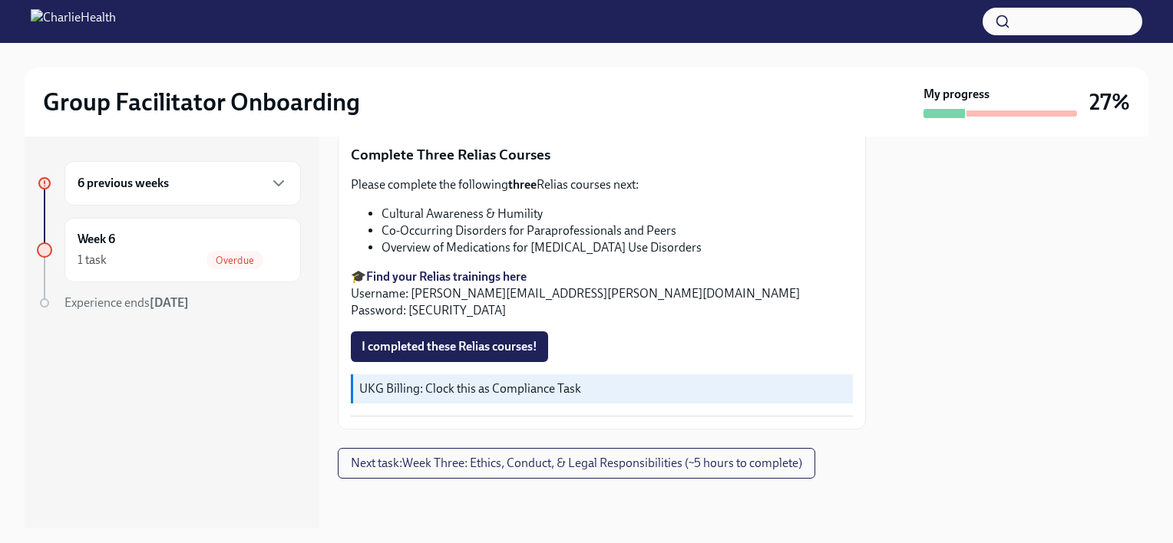
scroll to position [1868, 0]
click at [468, 344] on span "I completed these Relias courses!" at bounding box center [449, 346] width 176 height 15
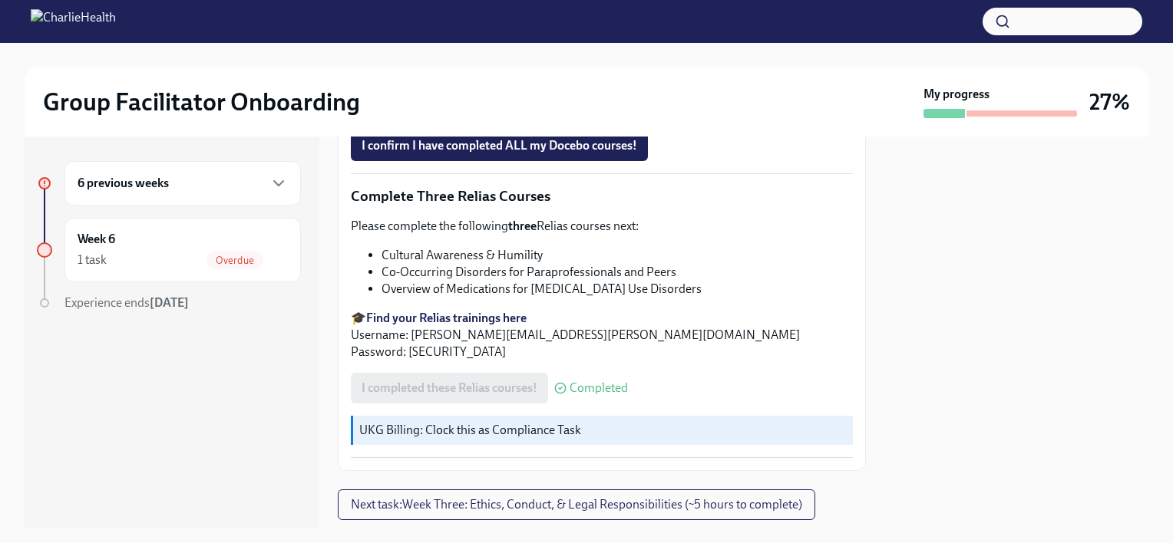
scroll to position [1270, 0]
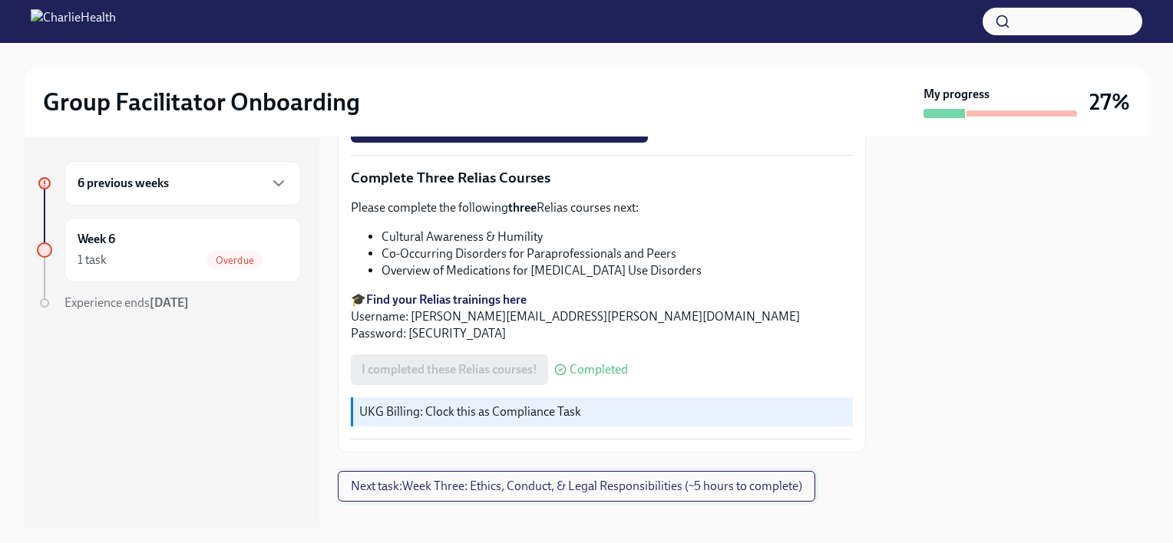
click at [635, 479] on span "Next task : Week Three: Ethics, Conduct, & Legal Responsibilities (~5 hours to …" at bounding box center [576, 486] width 451 height 15
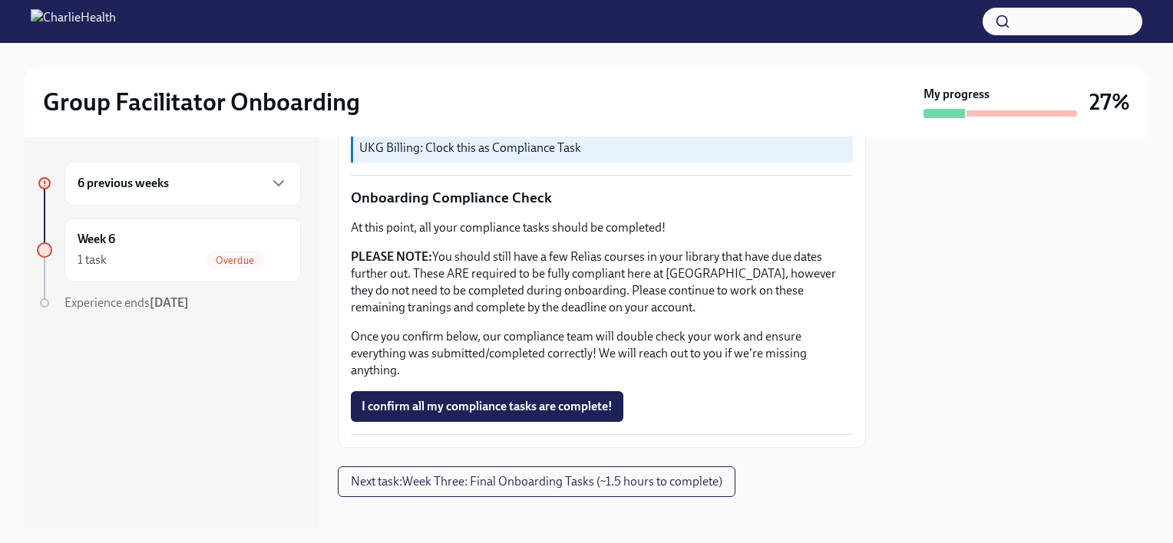
scroll to position [917, 0]
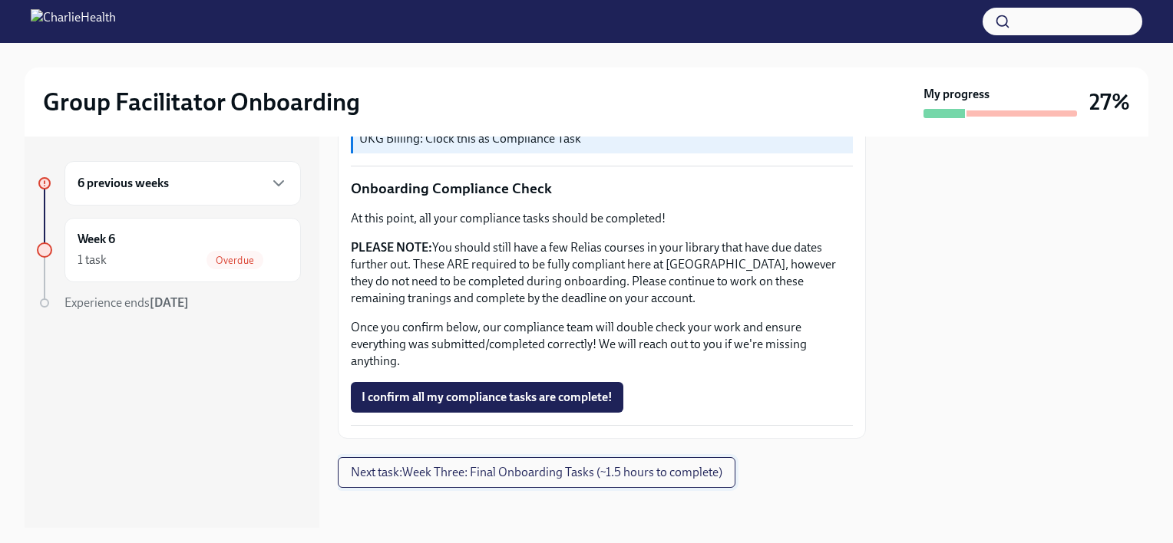
click at [524, 465] on span "Next task : Week Three: Final Onboarding Tasks (~1.5 hours to complete)" at bounding box center [536, 472] width 371 height 15
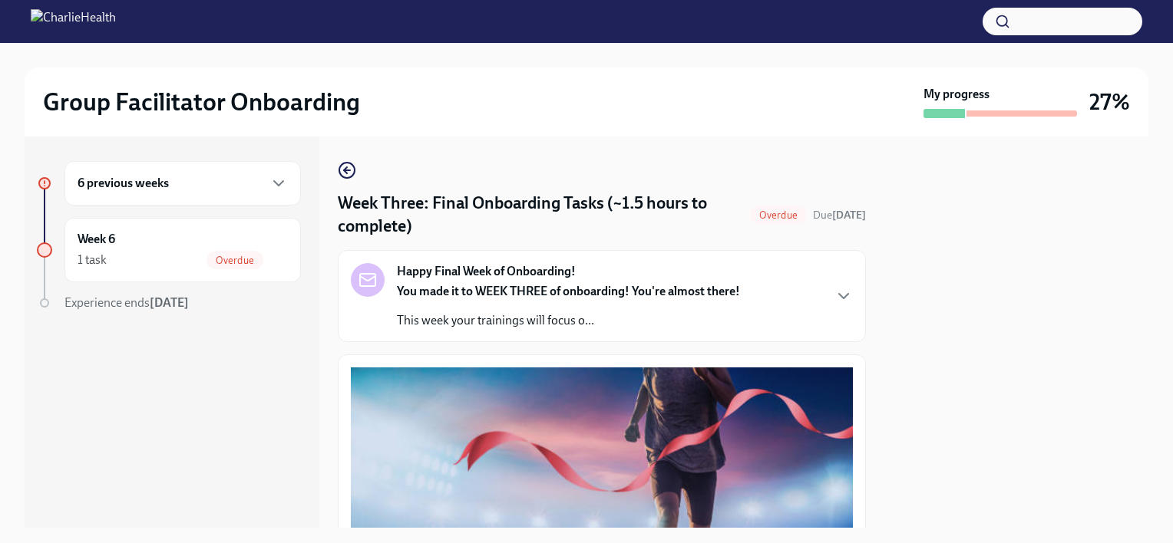
click at [817, 310] on div "Happy Final Week of Onboarding! You made it to WEEK THREE of onboarding! You're…" at bounding box center [602, 296] width 502 height 66
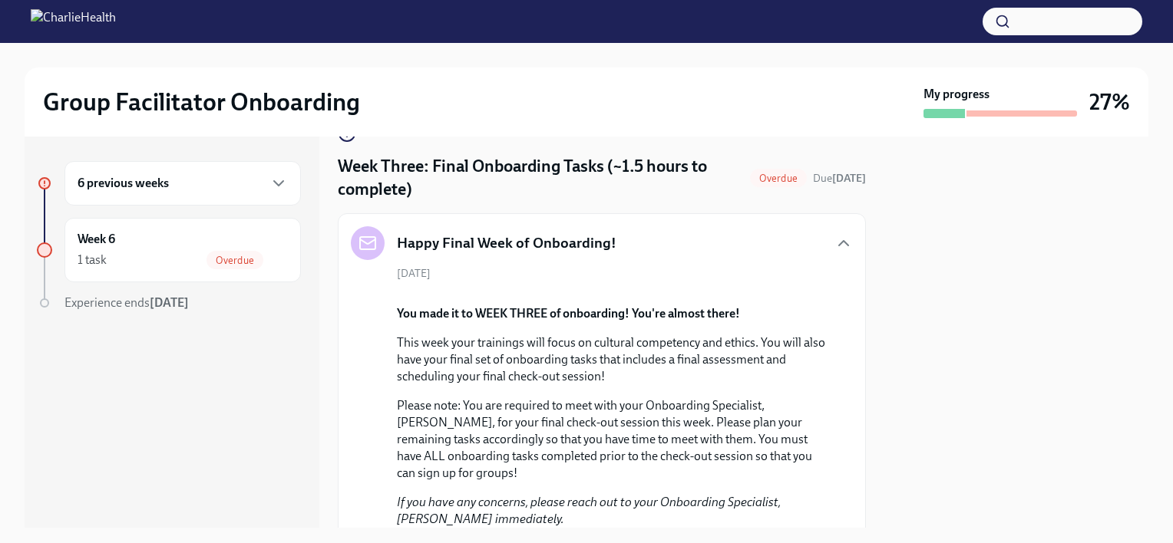
scroll to position [37, 0]
click at [826, 253] on div "Happy Final Week of Onboarding!" at bounding box center [602, 243] width 502 height 34
click at [834, 240] on icon "button" at bounding box center [843, 243] width 18 height 18
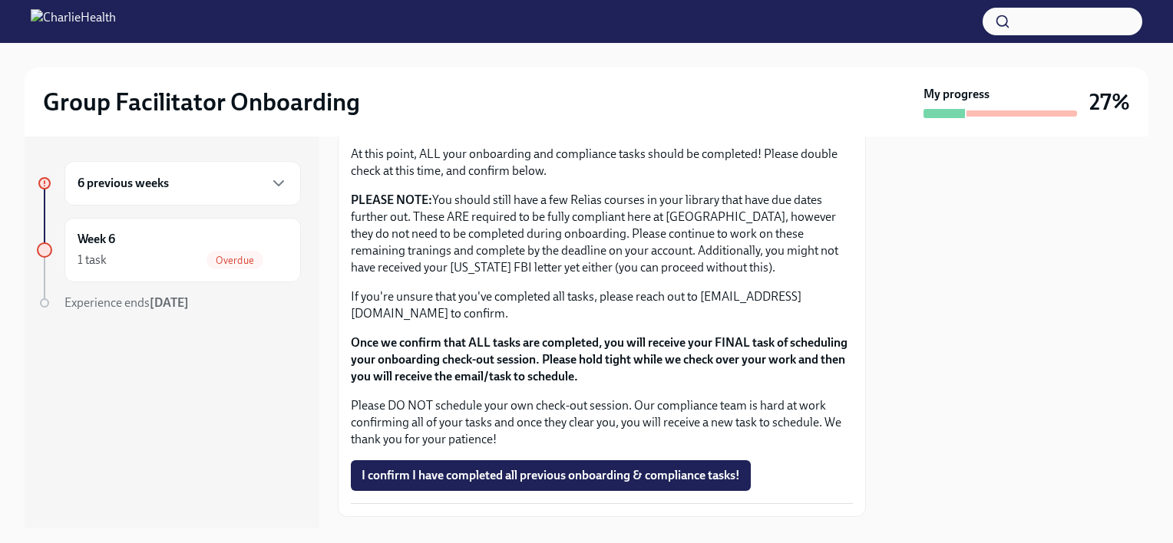
scroll to position [1358, 0]
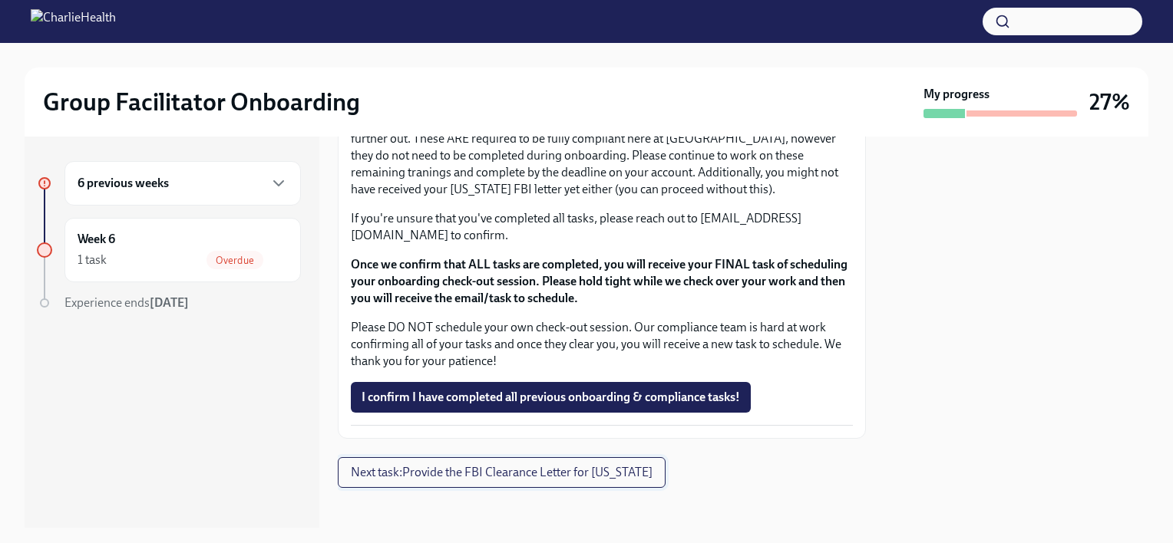
click at [528, 465] on span "Next task : Provide the FBI Clearance Letter for [US_STATE]" at bounding box center [502, 472] width 302 height 15
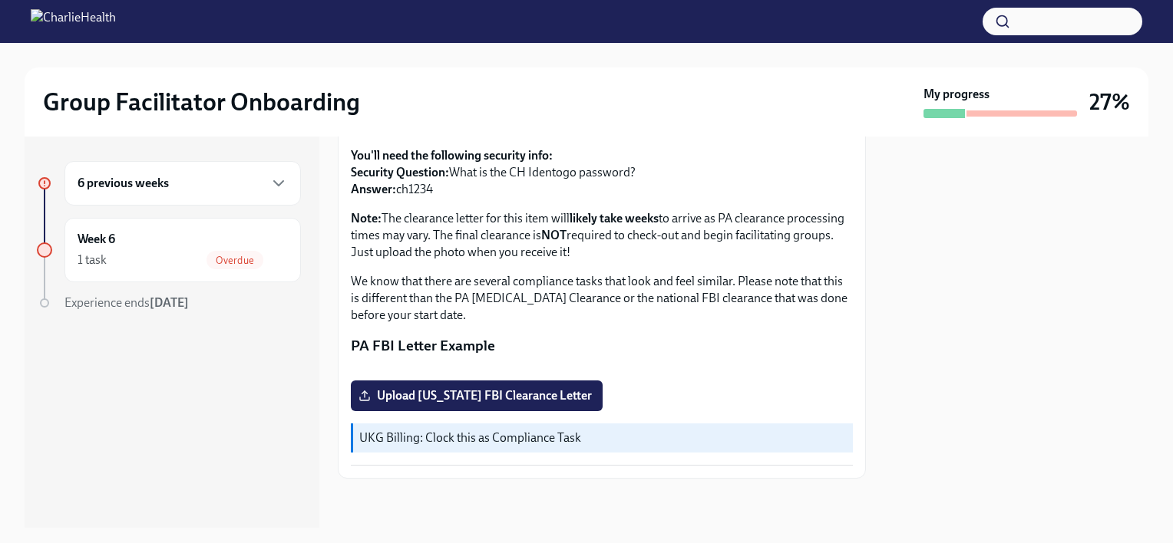
scroll to position [347, 0]
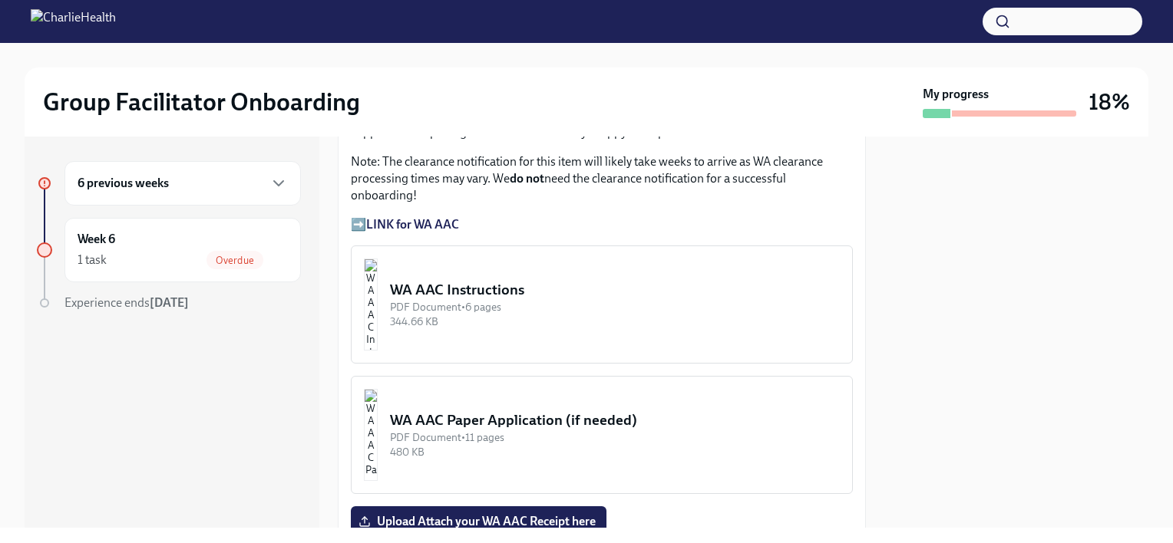
scroll to position [1332, 0]
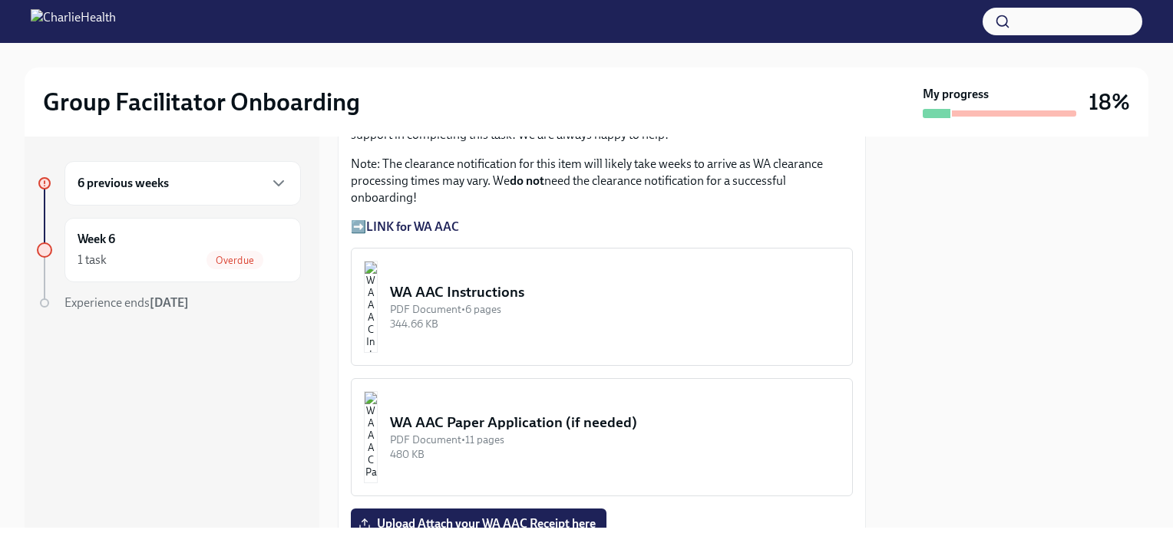
click at [378, 261] on img "button" at bounding box center [371, 307] width 14 height 92
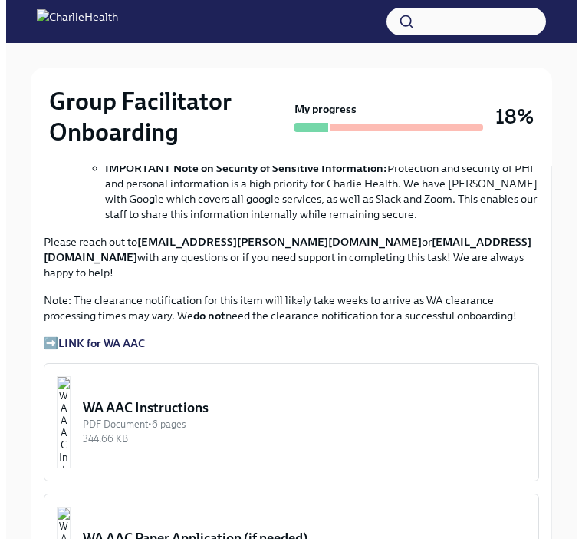
scroll to position [1216, 0]
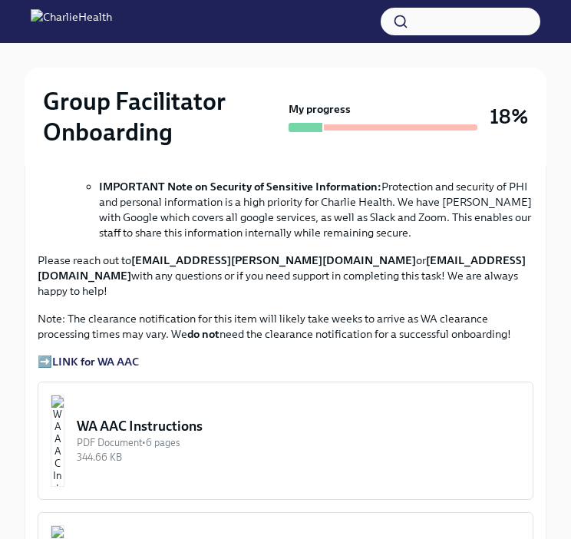
click at [219, 435] on div "PDF Document • 6 pages" at bounding box center [299, 442] width 444 height 15
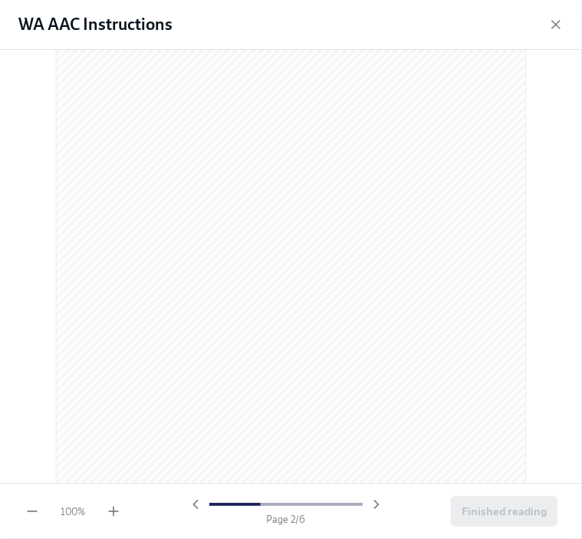
scroll to position [0, 0]
